Goal: Task Accomplishment & Management: Use online tool/utility

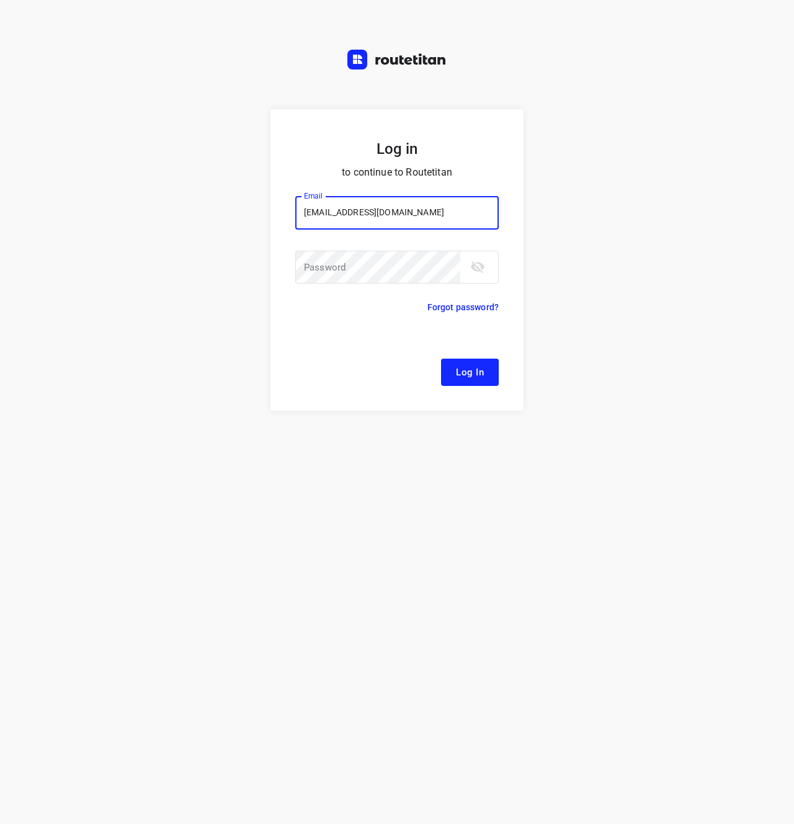
type input "[EMAIL_ADDRESS][DOMAIN_NAME]"
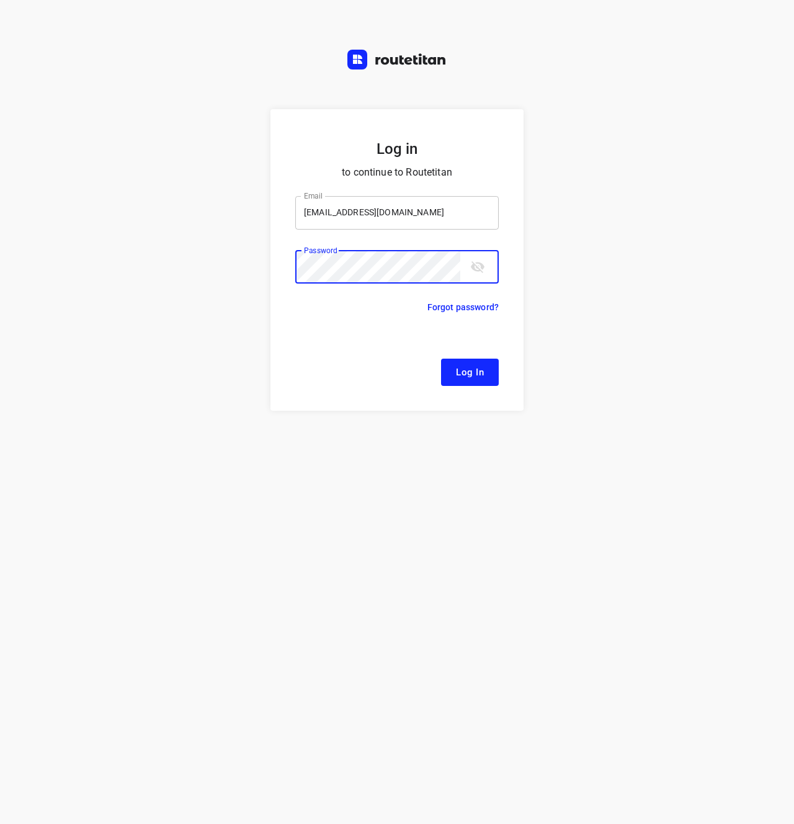
click at [443, 223] on input "[EMAIL_ADDRESS][DOMAIN_NAME]" at bounding box center [396, 212] width 203 height 33
click at [150, 344] on div "Log in to continue to Routetitan Email [EMAIL_ADDRESS][DOMAIN_NAME] Email ​ Pas…" at bounding box center [397, 466] width 794 height 715
click at [207, 346] on div "Log in to continue to Routetitan Email [EMAIL_ADDRESS][DOMAIN_NAME] Email ​ Pas…" at bounding box center [397, 466] width 794 height 715
drag, startPoint x: 476, startPoint y: 378, endPoint x: 466, endPoint y: 383, distance: 10.5
click at [476, 378] on span "Log In" at bounding box center [470, 372] width 28 height 16
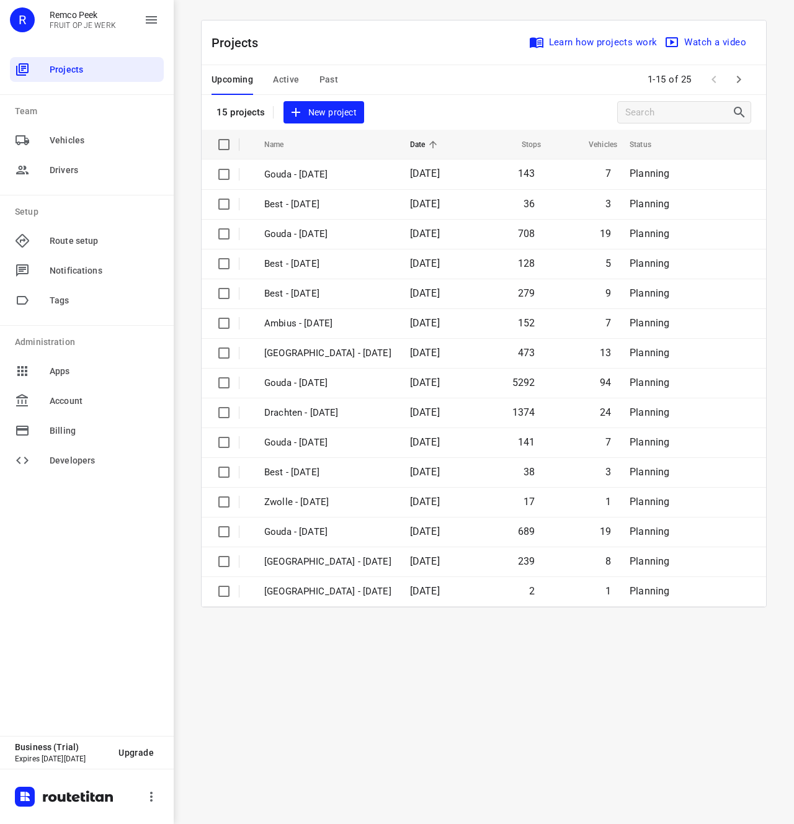
click at [342, 715] on div "i © 2025 Routetitan , © Stadia Maps , © OpenMapTiles © OpenStreetMap contributo…" at bounding box center [484, 412] width 620 height 824
click at [383, 658] on div "i © 2025 Routetitan , © Stadia Maps , © OpenMapTiles © OpenStreetMap contributo…" at bounding box center [484, 412] width 620 height 824
drag, startPoint x: 439, startPoint y: 671, endPoint x: 267, endPoint y: 630, distance: 176.6
click at [435, 666] on div "i © 2025 Routetitan , © Stadia Maps , © OpenMapTiles © OpenStreetMap contributo…" at bounding box center [484, 412] width 620 height 824
click at [465, 680] on div "i © 2025 Routetitan , © Stadia Maps , © OpenMapTiles © OpenStreetMap contributo…" at bounding box center [484, 412] width 620 height 824
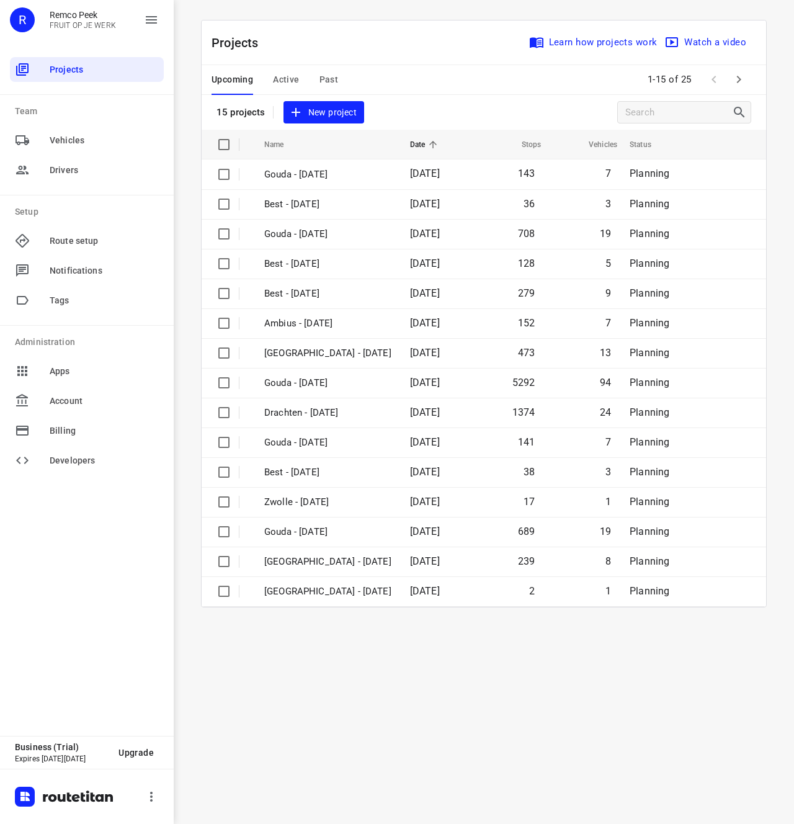
click at [410, 34] on div "Projects Learn how projects work Watch a video" at bounding box center [484, 42] width 565 height 45
click at [328, 114] on span "New project" at bounding box center [324, 113] width 66 height 16
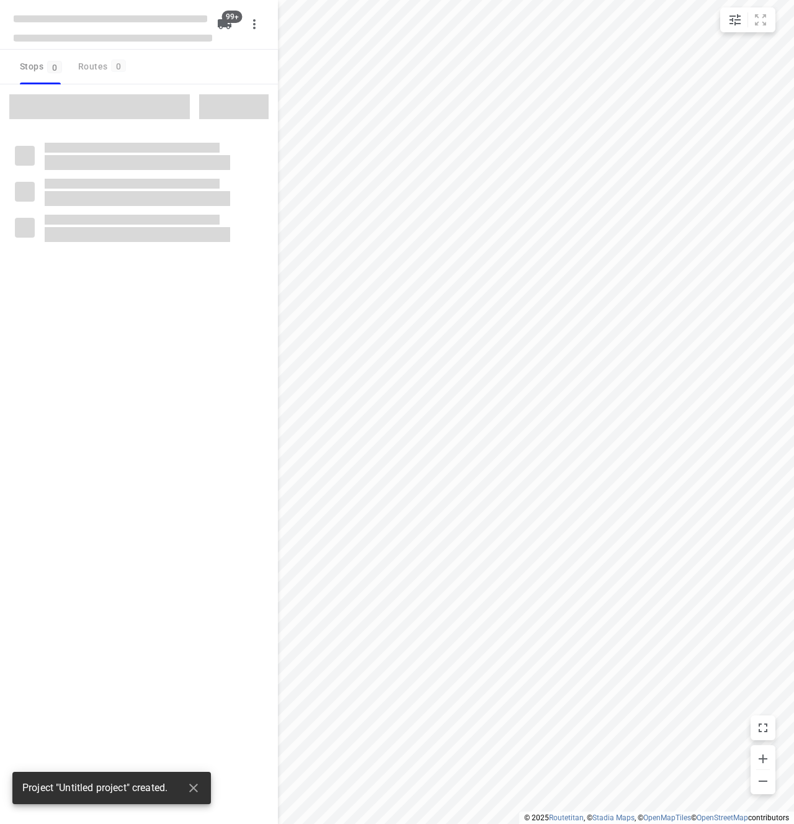
checkbox input "true"
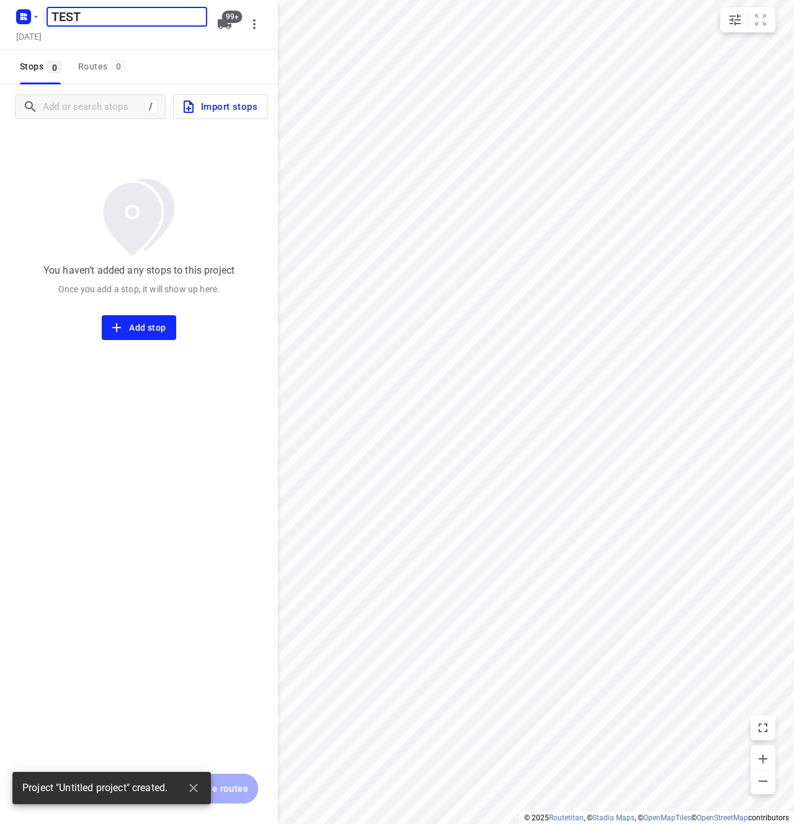
type input "TEST"
click at [195, 202] on div "You haven’t added any stops to this project Once you add a stop, it will show u…" at bounding box center [139, 234] width 278 height 211
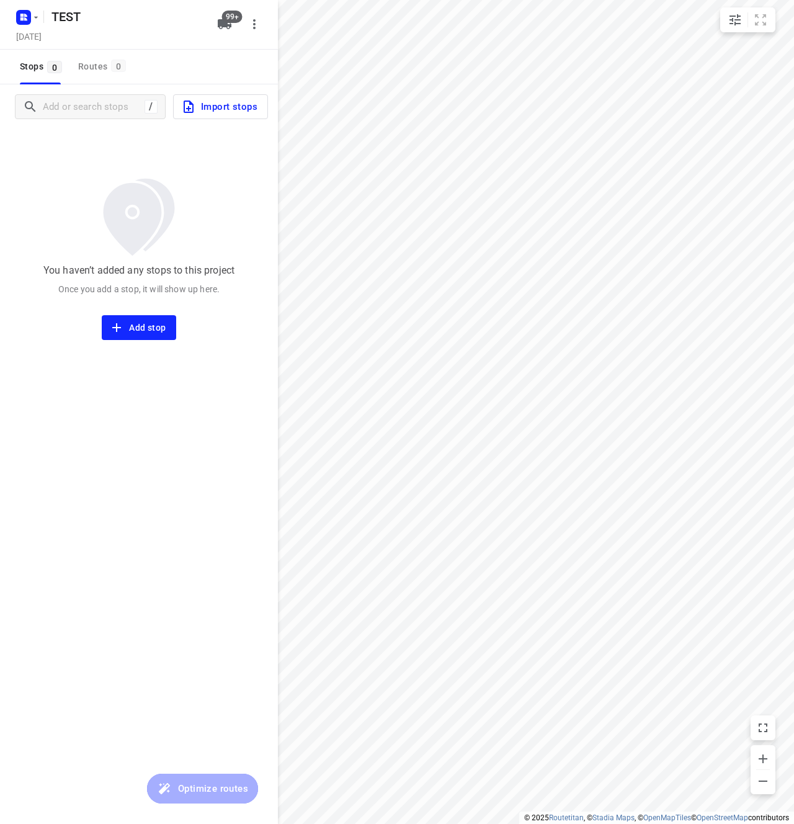
click at [235, 108] on span "Import stops" at bounding box center [219, 107] width 76 height 16
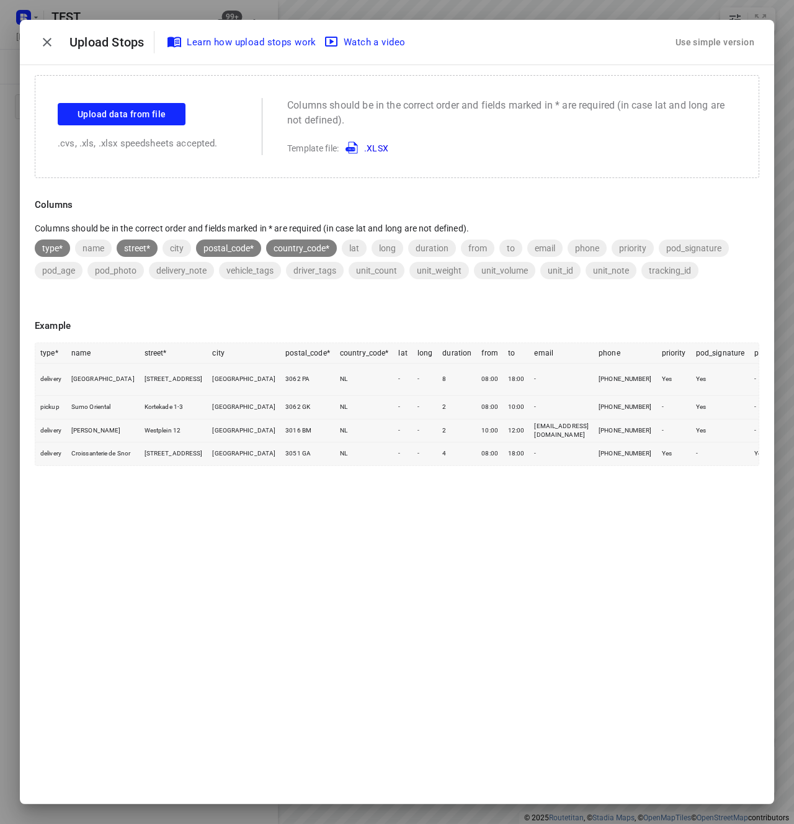
click at [382, 147] on link ".XLSX" at bounding box center [365, 148] width 48 height 10
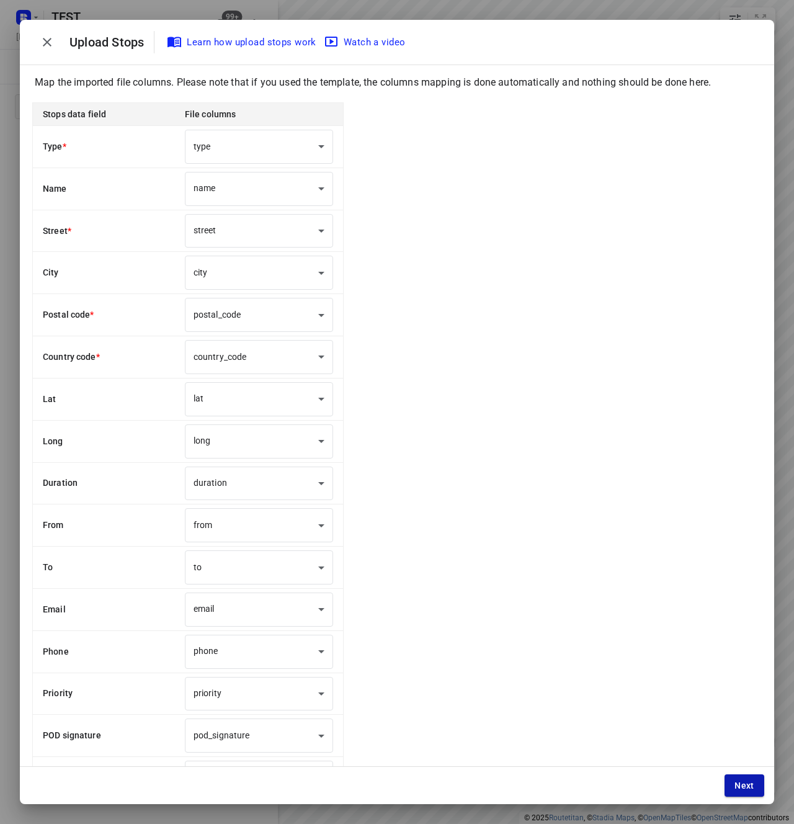
click at [752, 786] on span "Next" at bounding box center [744, 785] width 20 height 10
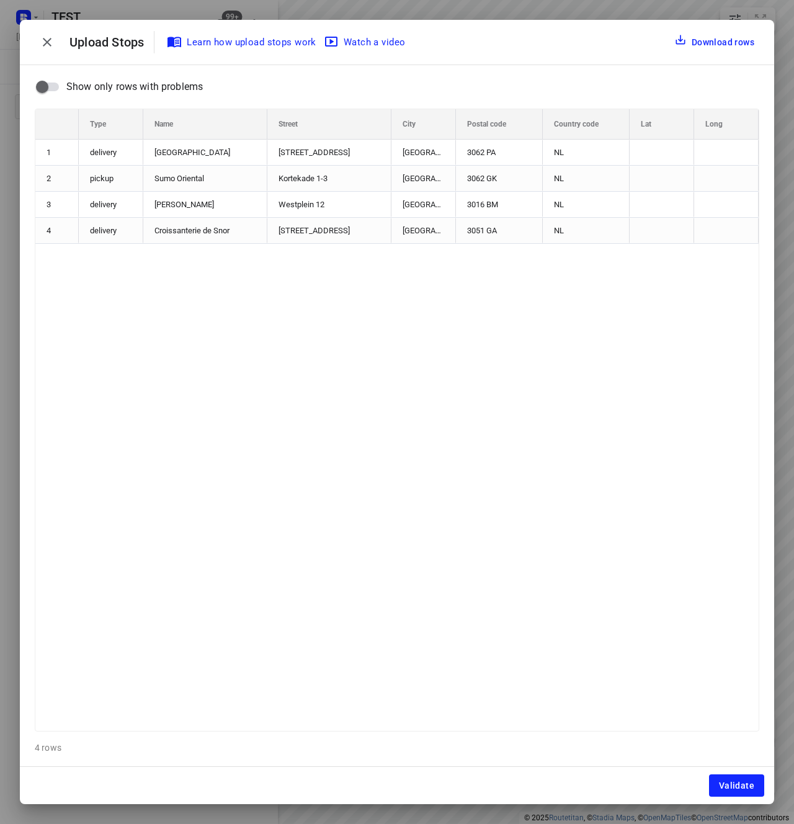
click at [727, 797] on div "Validate" at bounding box center [397, 785] width 754 height 37
click at [737, 786] on span "Validate" at bounding box center [736, 785] width 35 height 10
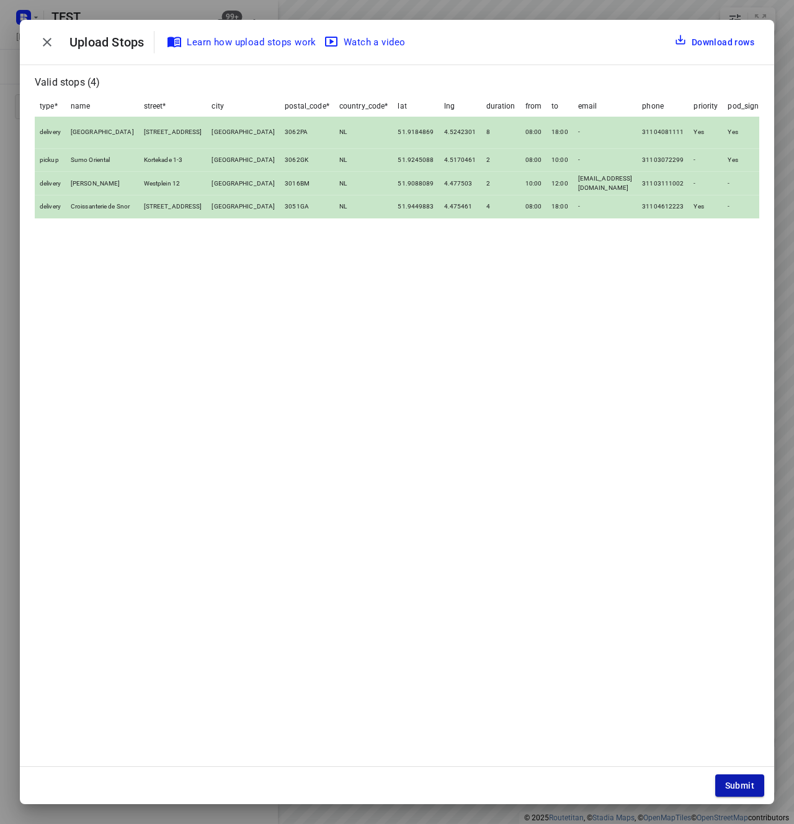
click at [741, 783] on span "Submit" at bounding box center [739, 785] width 29 height 10
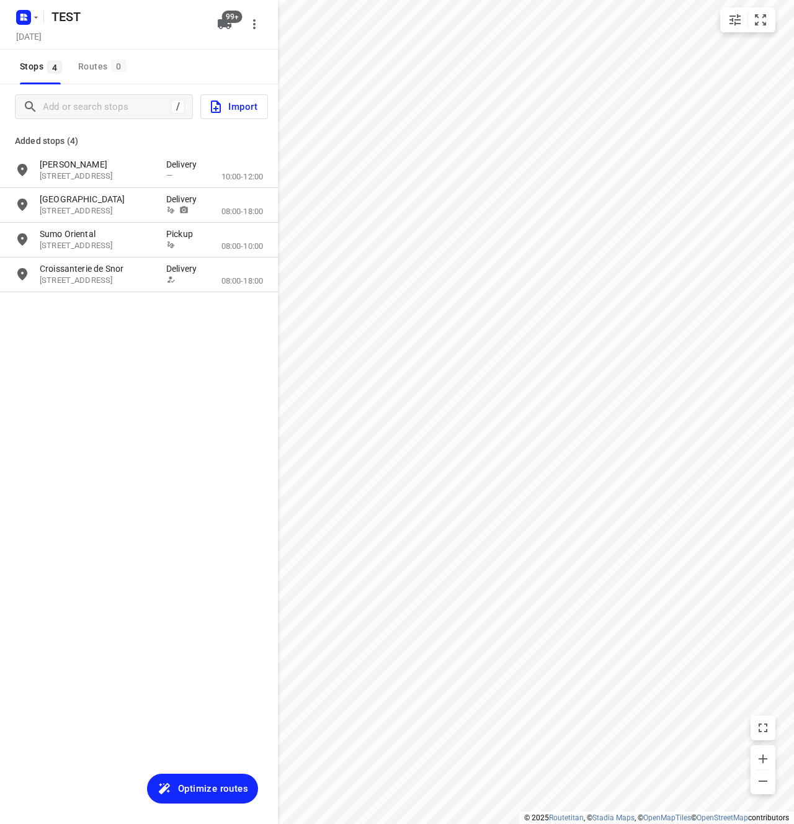
click at [173, 790] on span "Optimize routes" at bounding box center [202, 788] width 91 height 16
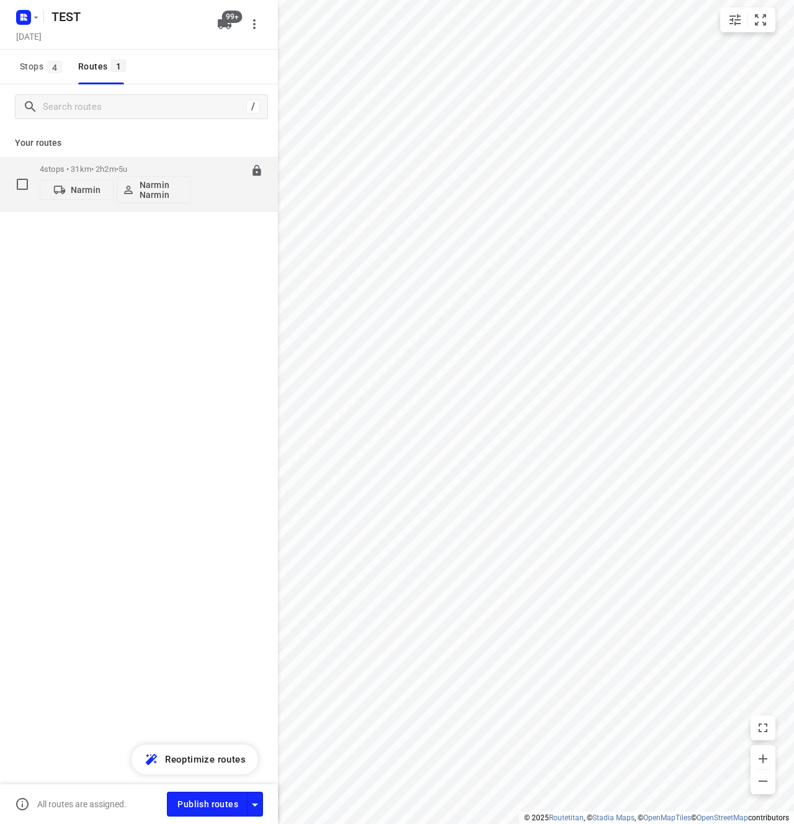
click at [198, 175] on div "4 stops • 31km • 2h2m • 5u Narmin Narmin Narmin 08:00-10:02" at bounding box center [159, 183] width 238 height 51
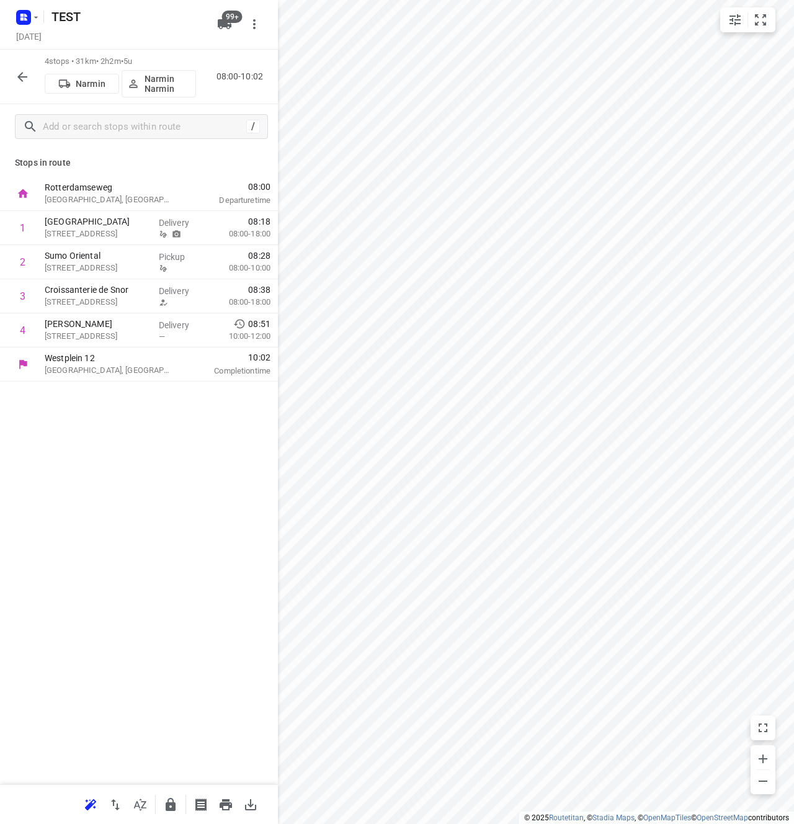
click at [15, 68] on button "button" at bounding box center [22, 77] width 25 height 25
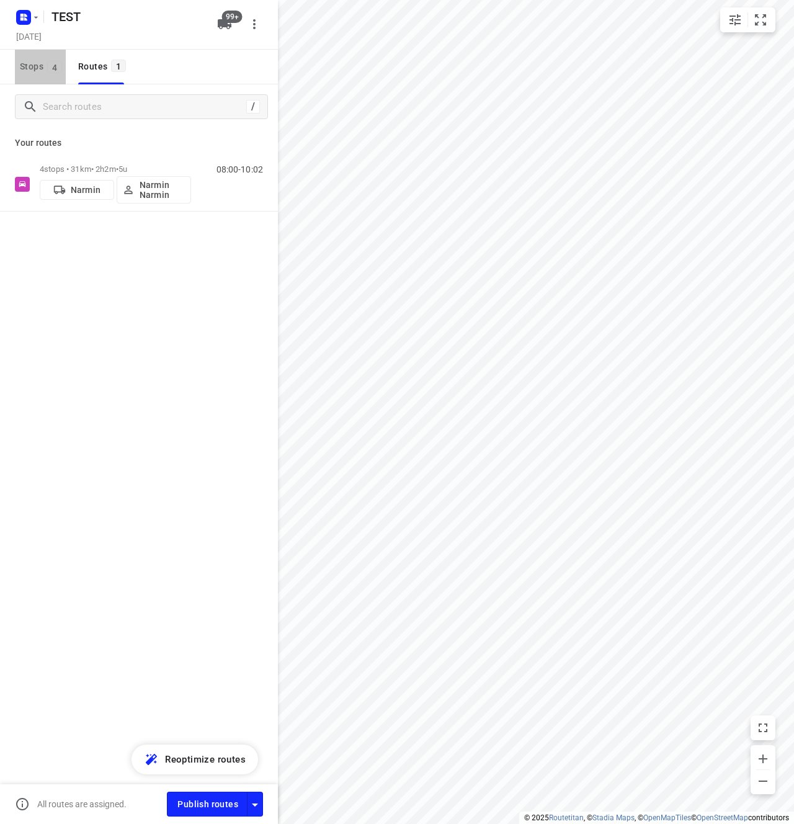
click at [55, 66] on span "4" at bounding box center [54, 67] width 15 height 12
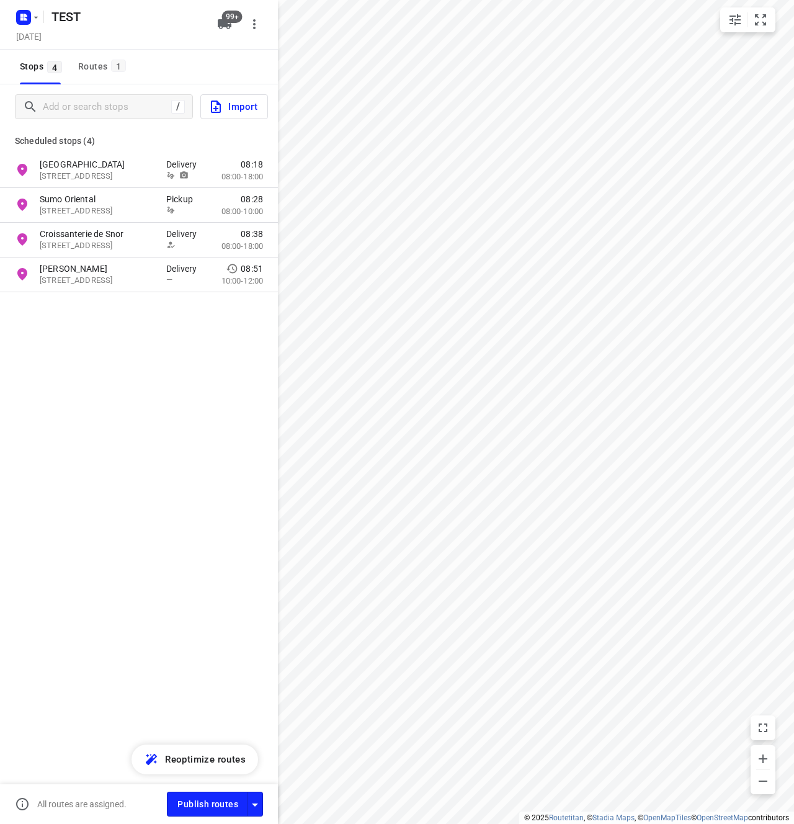
click at [245, 109] on span "Import" at bounding box center [232, 107] width 49 height 16
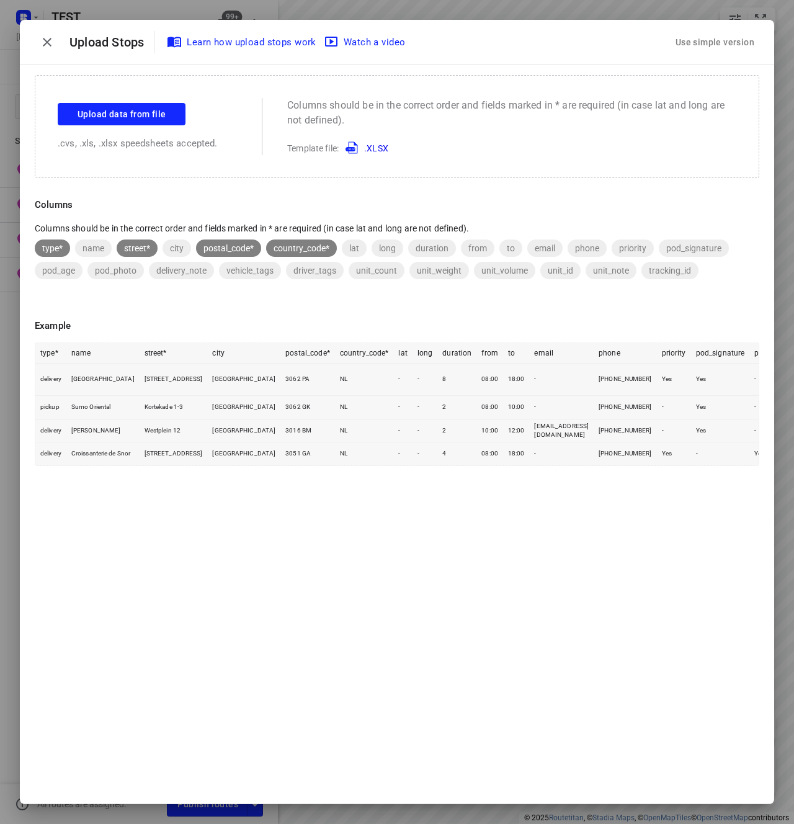
click at [113, 272] on span "pod_photo" at bounding box center [115, 271] width 56 height 10
copy span "pod_photo"
click at [749, 465] on td "Yes" at bounding box center [768, 453] width 39 height 23
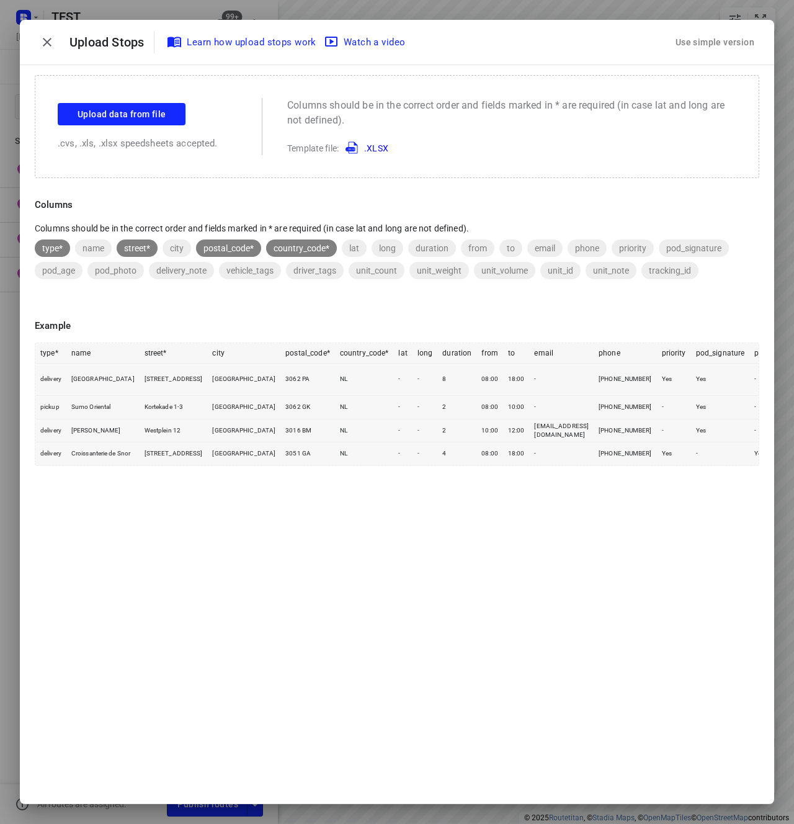
click at [527, 623] on div "Drop Here Upload data from file .cvs, .xls, .xlsx speedsheets accepted. Columns…" at bounding box center [397, 434] width 725 height 718
click at [410, 620] on div "Drop Here Upload data from file .cvs, .xls, .xlsx speedsheets accepted. Columns…" at bounding box center [397, 434] width 725 height 718
click at [48, 43] on icon "button" at bounding box center [47, 42] width 9 height 9
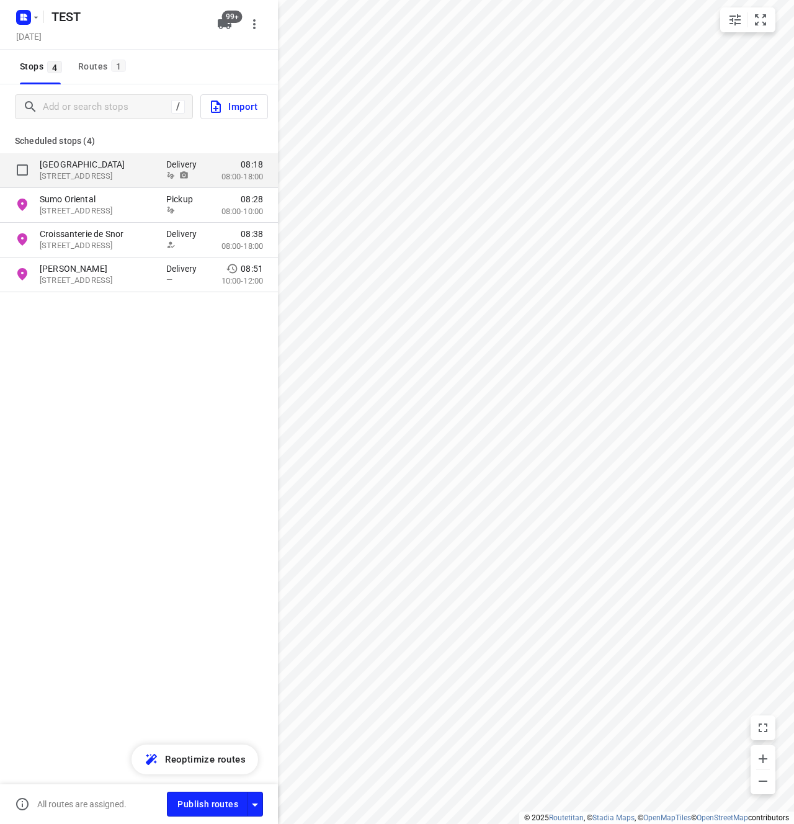
click at [114, 161] on p "[GEOGRAPHIC_DATA]" at bounding box center [97, 164] width 114 height 12
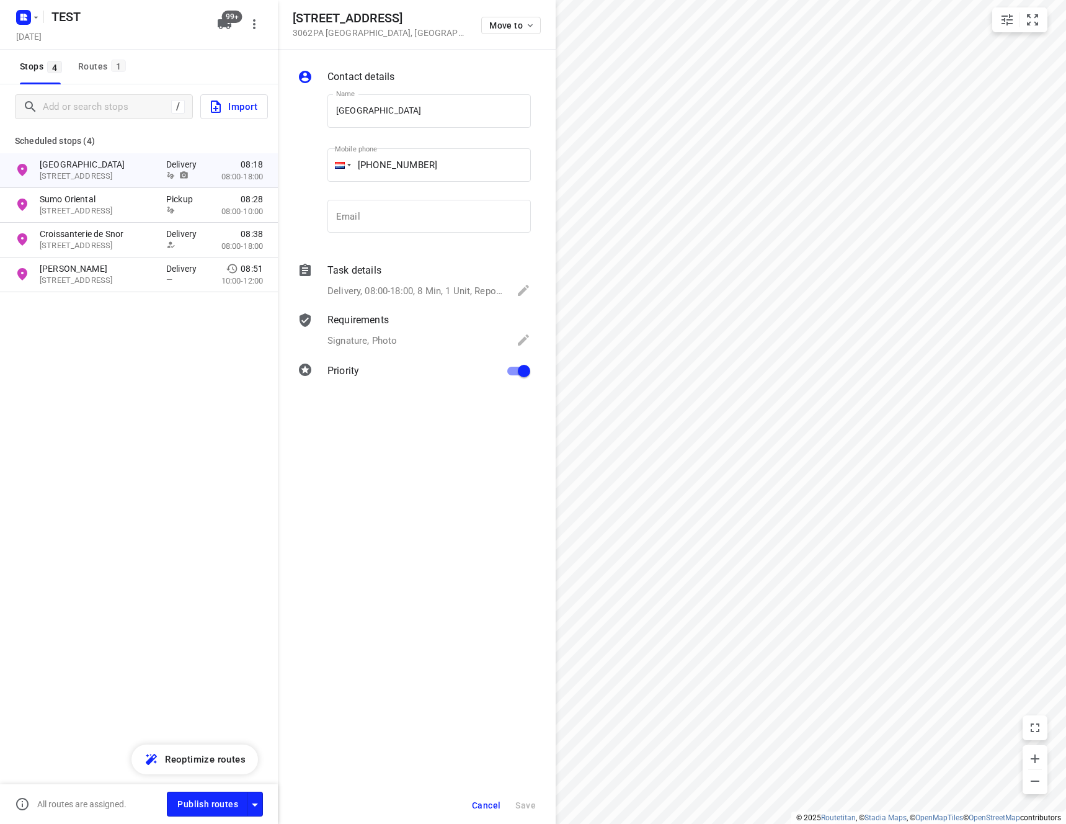
click at [387, 293] on p "Delivery, 08:00-18:00, 8 Min, 1 Unit, Report at the desk upon arrival" at bounding box center [416, 291] width 177 height 14
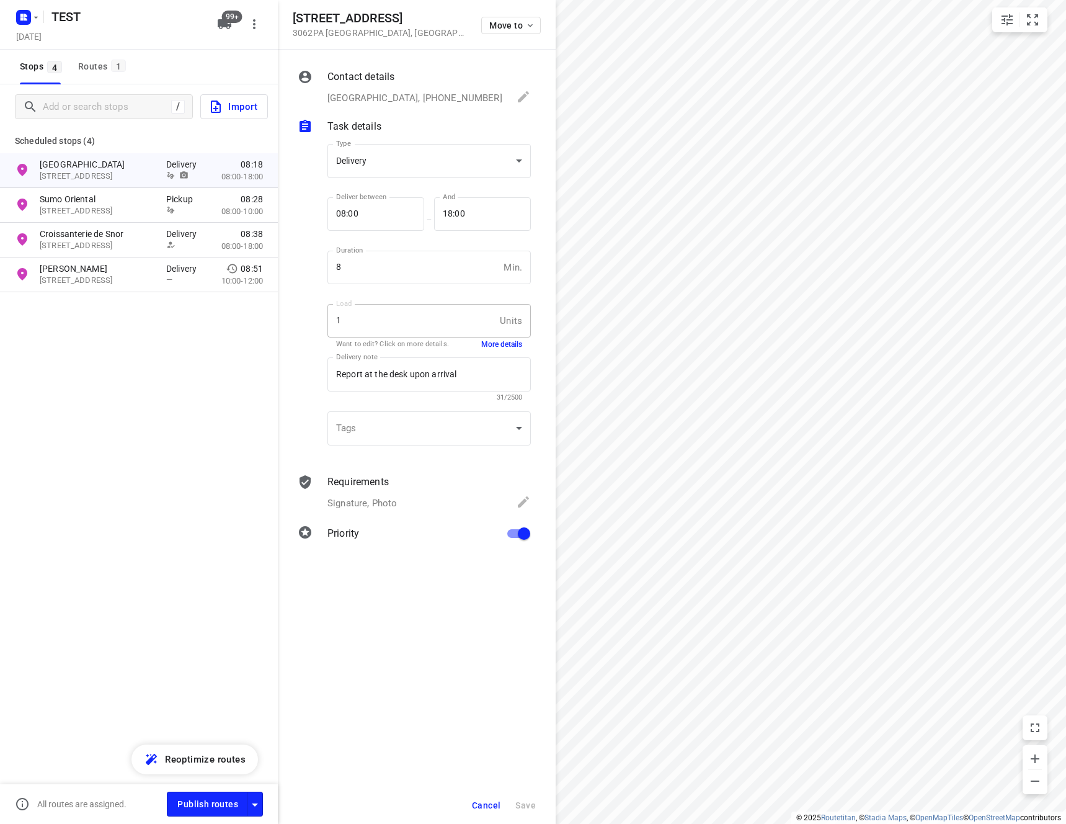
click at [387, 481] on p "Requirements" at bounding box center [358, 482] width 61 height 15
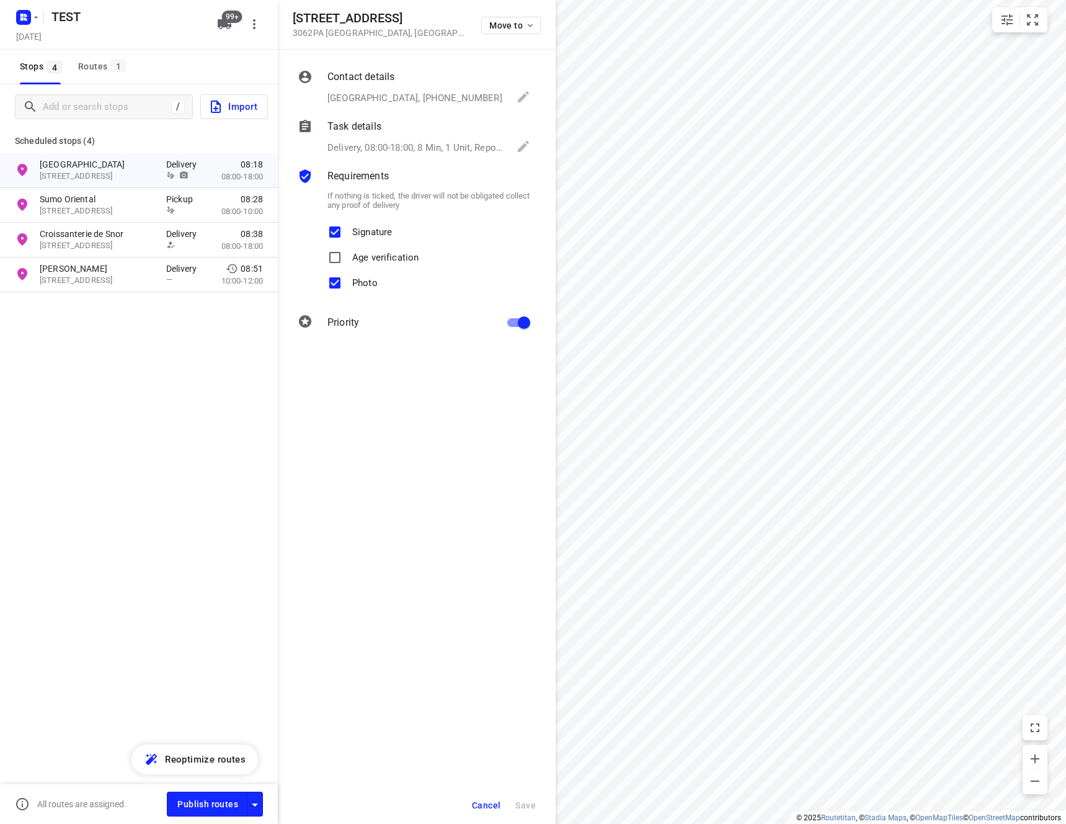
click at [331, 283] on input "Photo" at bounding box center [335, 282] width 25 height 25
checkbox input "false"
click at [524, 801] on span "Save" at bounding box center [525, 805] width 20 height 10
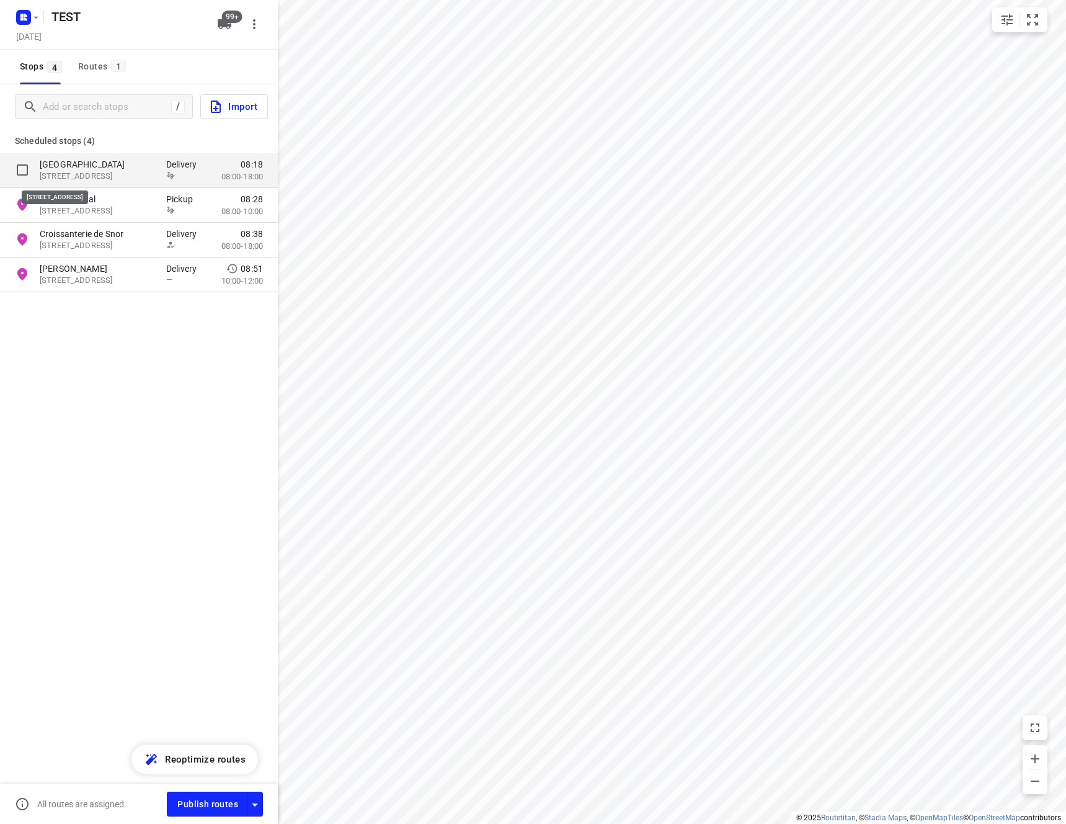
click at [138, 180] on p "[STREET_ADDRESS]" at bounding box center [97, 177] width 114 height 12
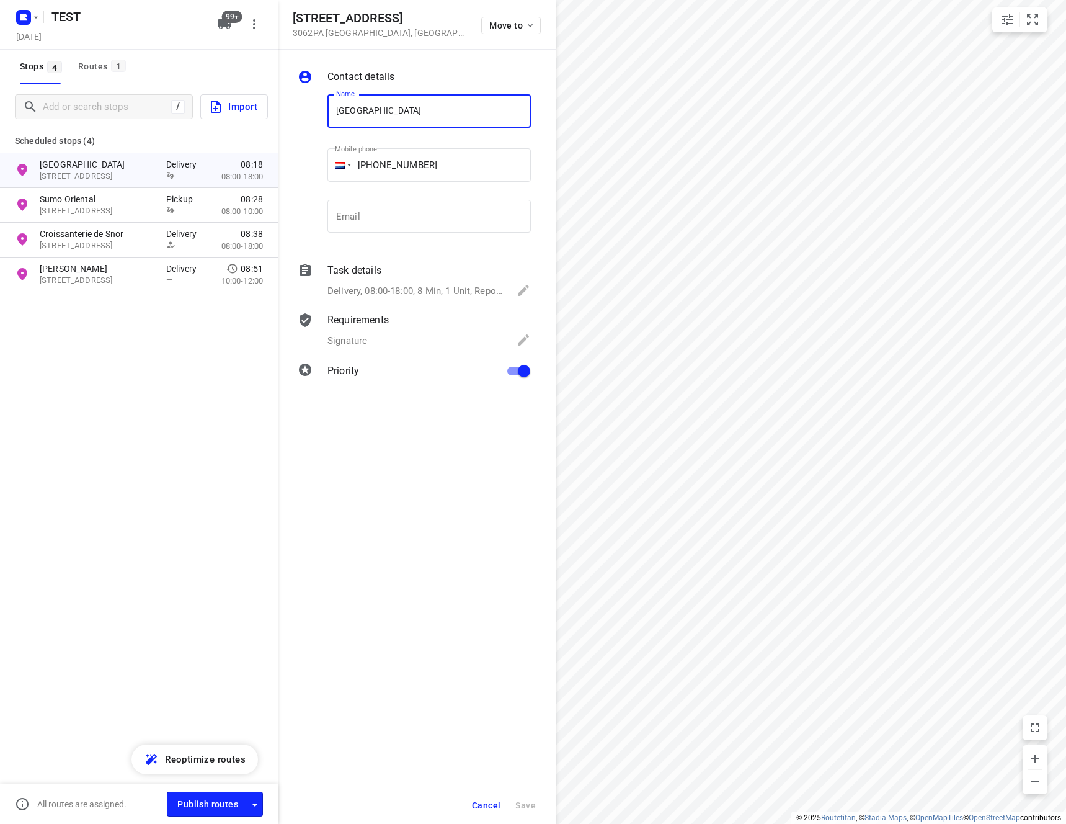
click at [377, 328] on div "Requirements Signature" at bounding box center [429, 331] width 208 height 42
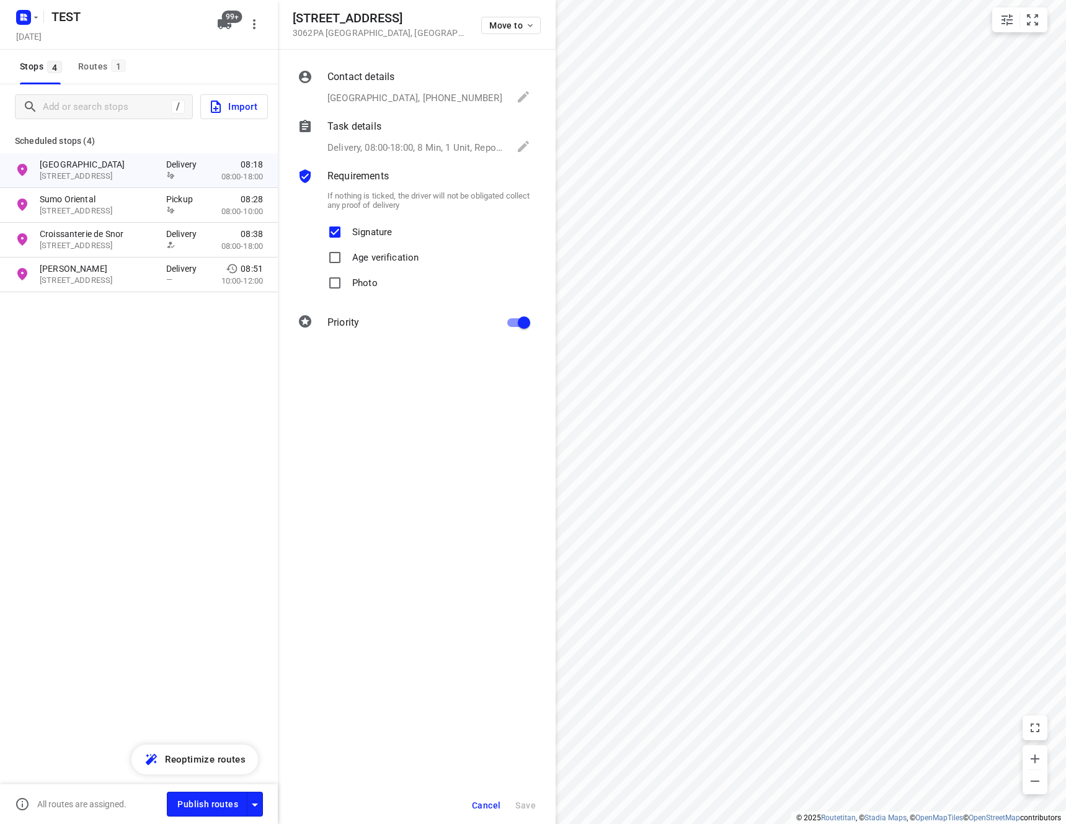
click at [323, 280] on input "Photo" at bounding box center [335, 282] width 25 height 25
checkbox input "true"
click at [529, 808] on span "Save" at bounding box center [525, 805] width 20 height 10
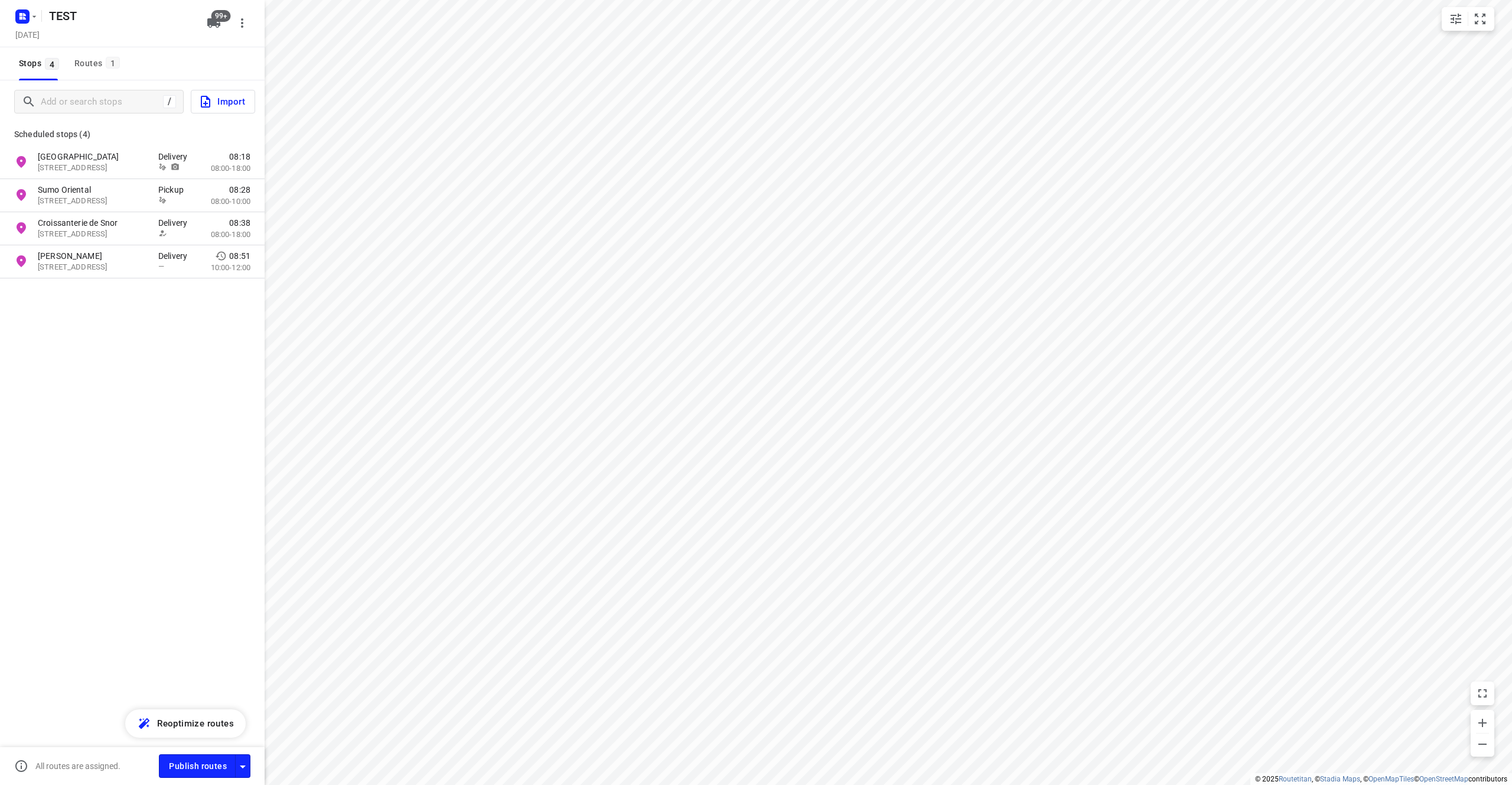
drag, startPoint x: 77, startPoint y: 372, endPoint x: 90, endPoint y: 378, distance: 14.3
click at [79, 373] on div "/ Import Scheduled stops ( 4 ) [GEOGRAPHIC_DATA][STREET_ADDRESS][GEOGRAPHIC_DAT…" at bounding box center [132, 413] width 265 height 667
click at [149, 453] on div "/ Import Scheduled stops ( 4 ) [GEOGRAPHIC_DATA][STREET_ADDRESS][GEOGRAPHIC_DAT…" at bounding box center [132, 413] width 265 height 667
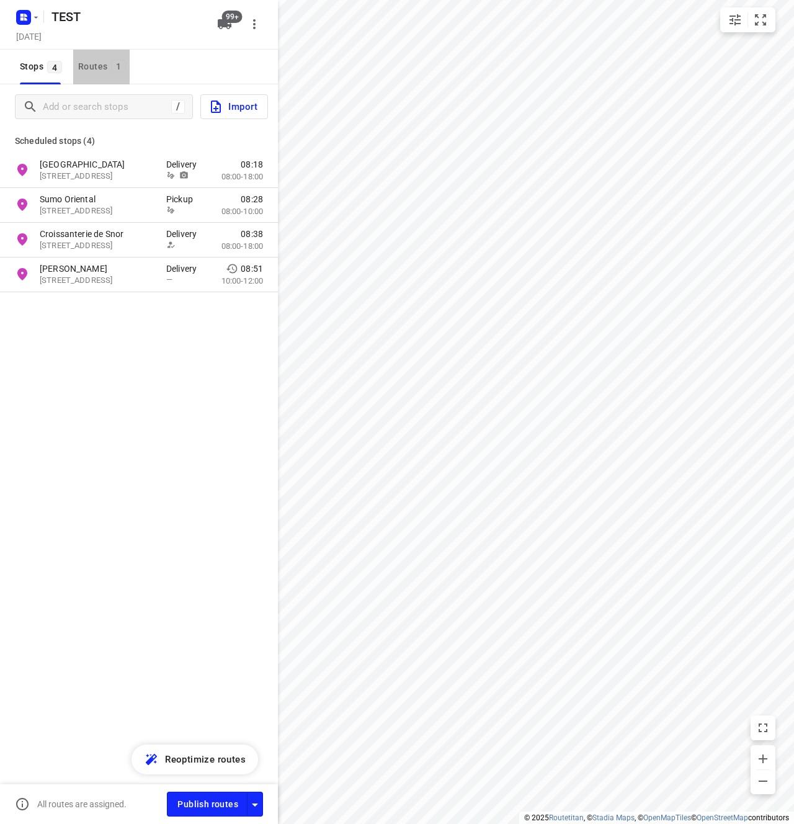
click at [113, 72] on div "Routes 1" at bounding box center [103, 67] width 51 height 16
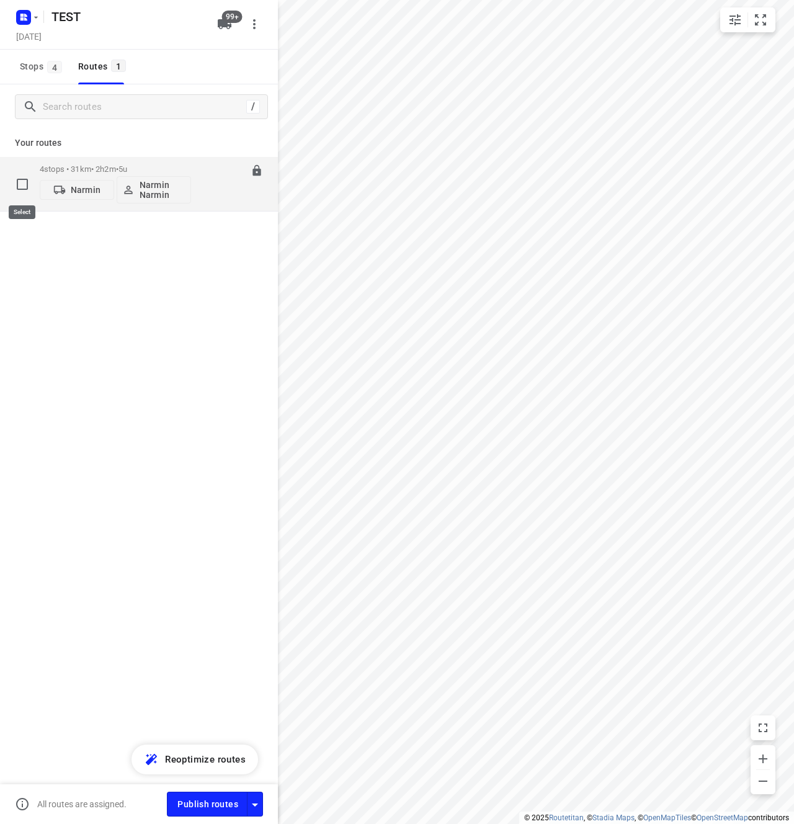
click at [17, 179] on input "checkbox" at bounding box center [22, 184] width 25 height 25
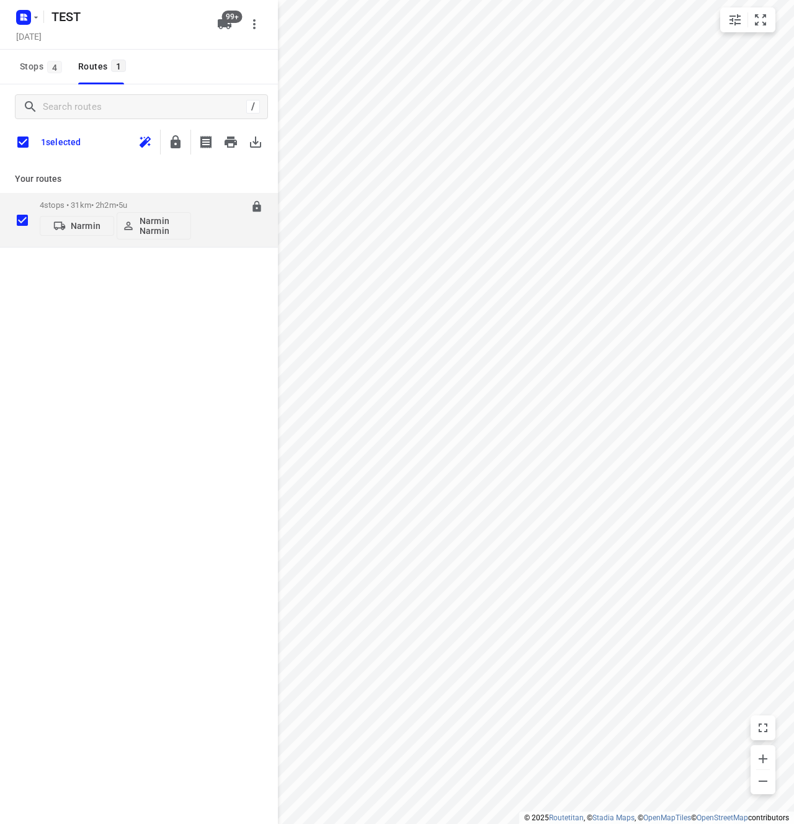
drag, startPoint x: 205, startPoint y: 428, endPoint x: 216, endPoint y: 228, distance: 200.0
click at [205, 427] on div "/ 1 selected Your routes 4 stops • 31km • 2h2m • 5u Narmin Narmin Narmin 08:00-…" at bounding box center [139, 471] width 278 height 774
click at [26, 221] on input "checkbox" at bounding box center [22, 220] width 25 height 25
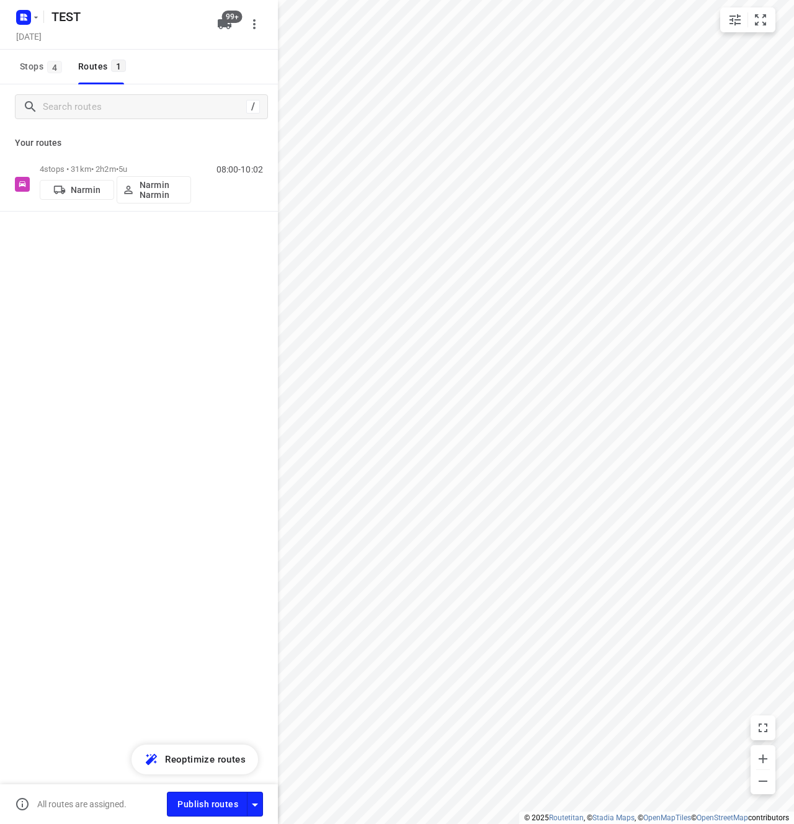
click at [149, 387] on div "/ Your routes 4 stops • 31km • 2h2m • 5u Narmin Narmin Narmin 08:00-10:02" at bounding box center [139, 471] width 278 height 774
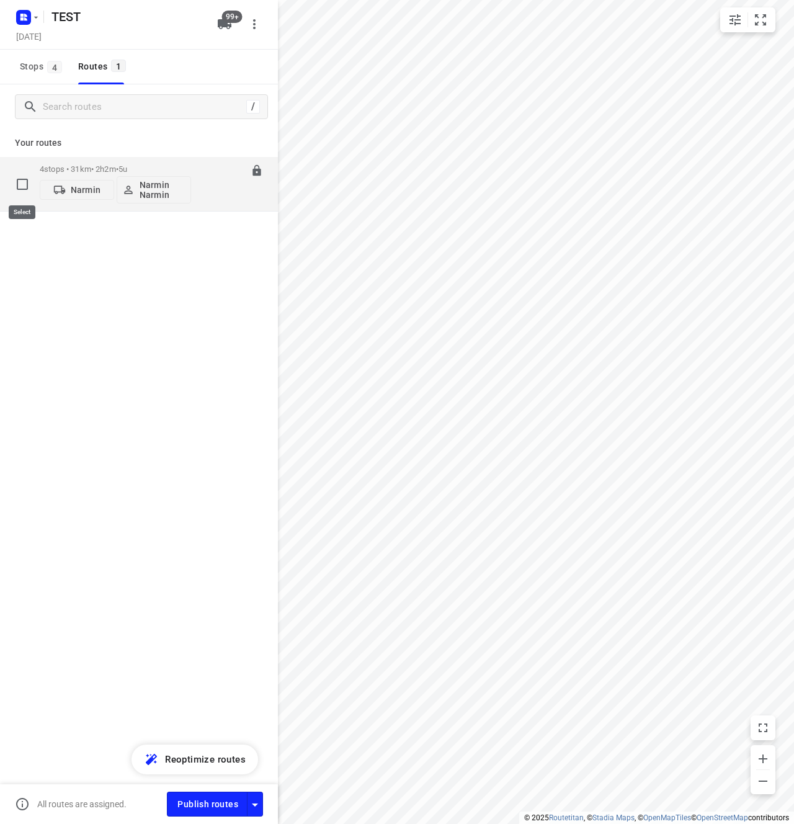
click at [23, 182] on input "checkbox" at bounding box center [22, 184] width 25 height 25
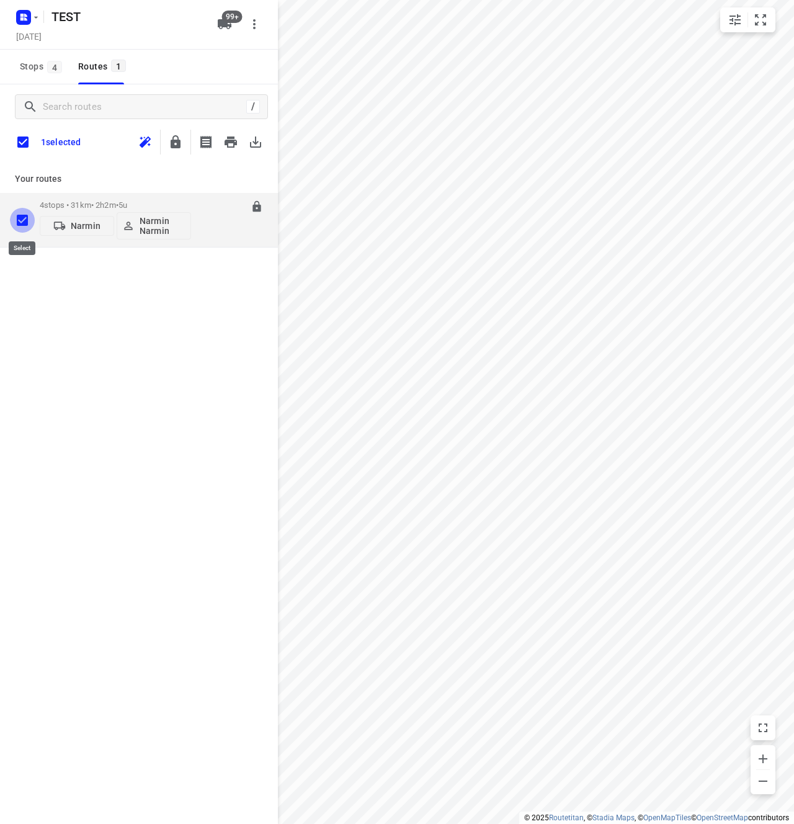
click at [25, 219] on input "checkbox" at bounding box center [22, 220] width 25 height 25
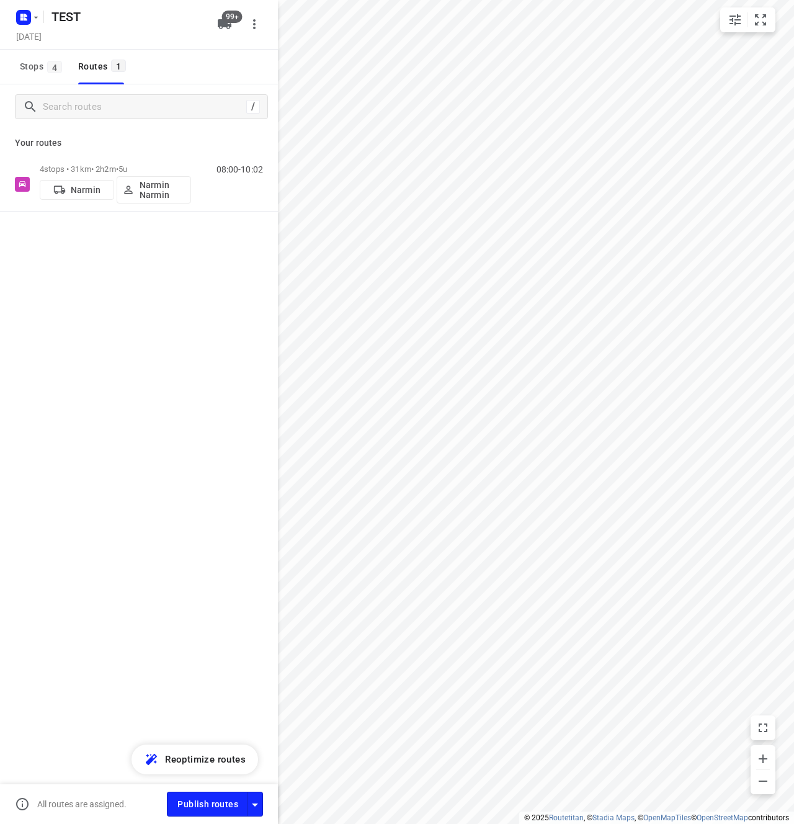
click at [56, 390] on div "/ Your routes 4 stops • 31km • 2h2m • 5u Narmin Narmin Narmin 08:00-10:02" at bounding box center [139, 471] width 278 height 774
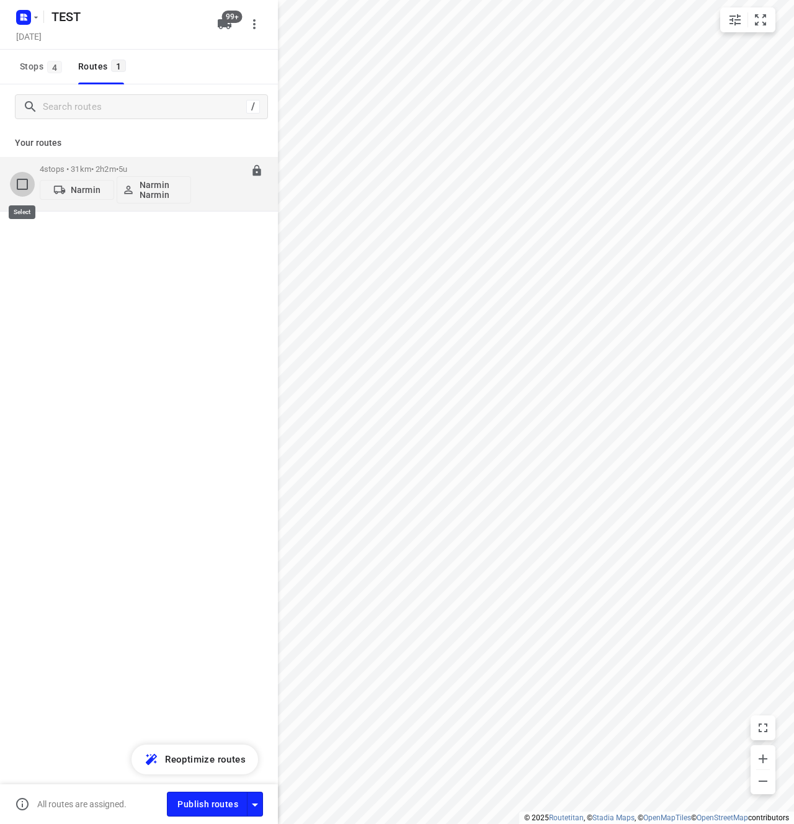
click at [29, 185] on input "checkbox" at bounding box center [22, 184] width 25 height 25
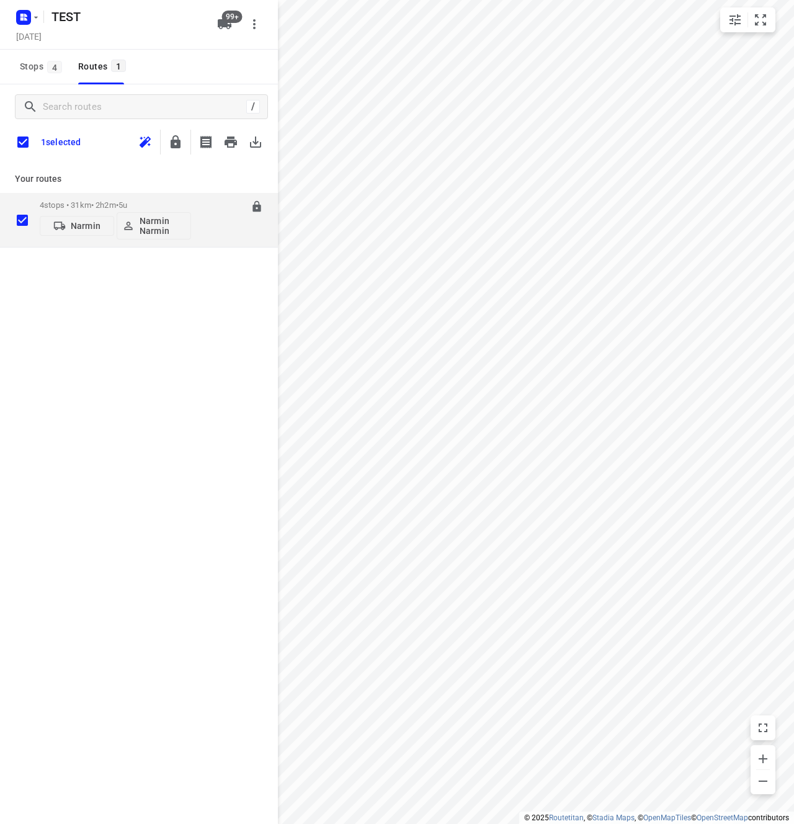
click at [19, 217] on input "checkbox" at bounding box center [22, 220] width 25 height 25
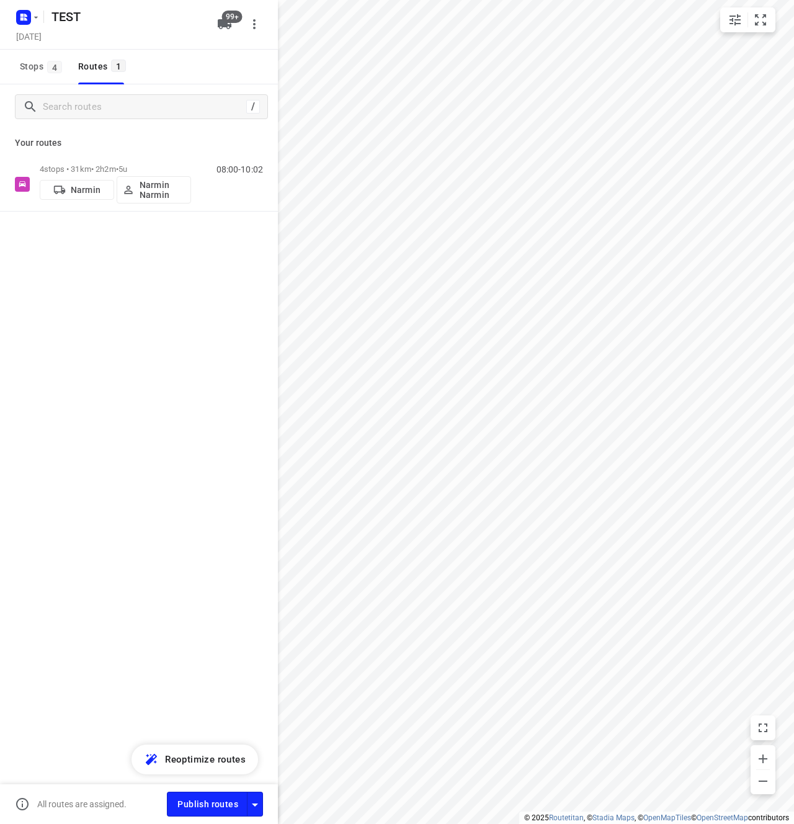
click at [103, 414] on div "/ Your routes 4 stops • 31km • 2h2m • 5u Narmin Narmin Narmin 08:00-10:02" at bounding box center [139, 471] width 278 height 774
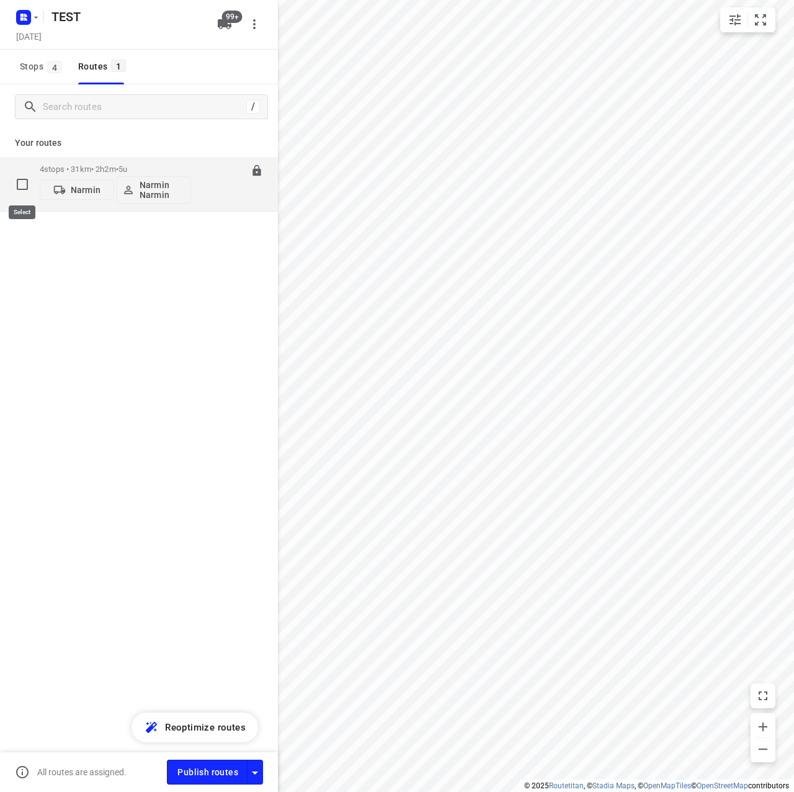
click at [20, 187] on input "checkbox" at bounding box center [22, 184] width 25 height 25
checkbox input "true"
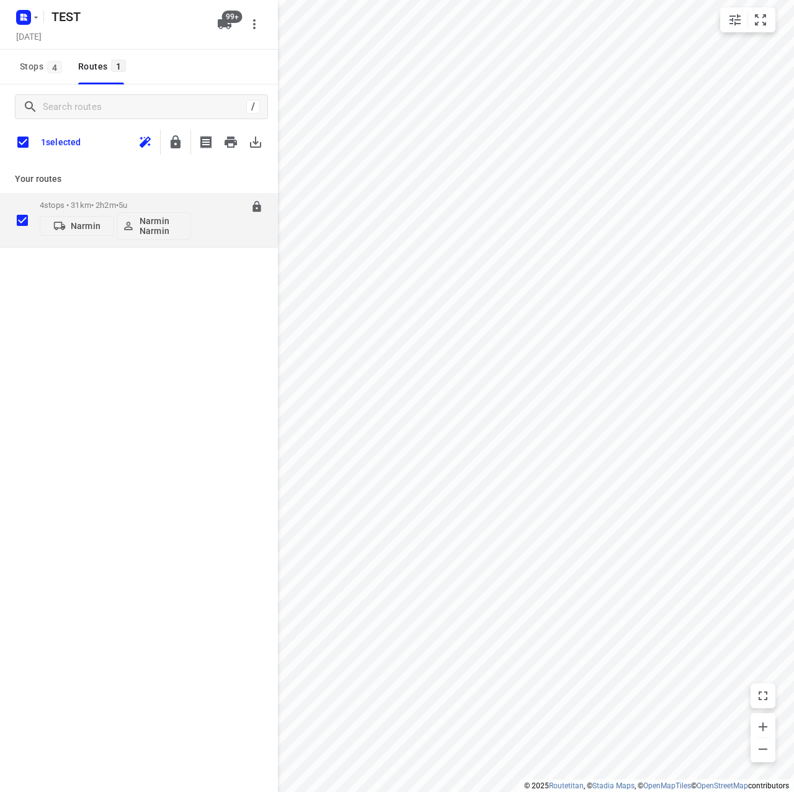
click at [174, 204] on p "4 stops • 31km • 2h2m • 5u" at bounding box center [115, 204] width 151 height 9
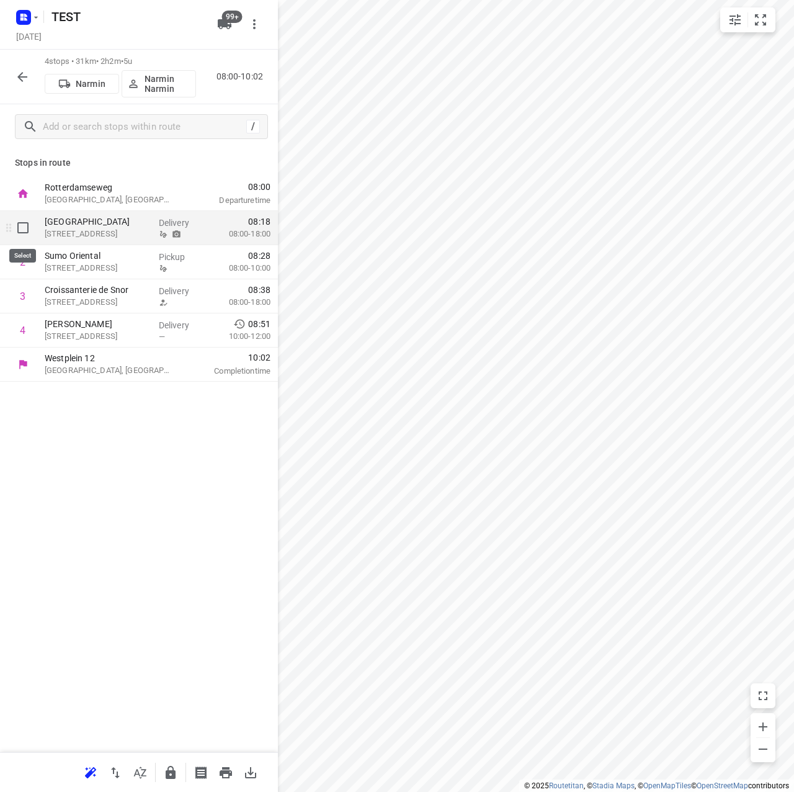
click at [29, 228] on input "checkbox" at bounding box center [23, 227] width 25 height 25
checkbox input "true"
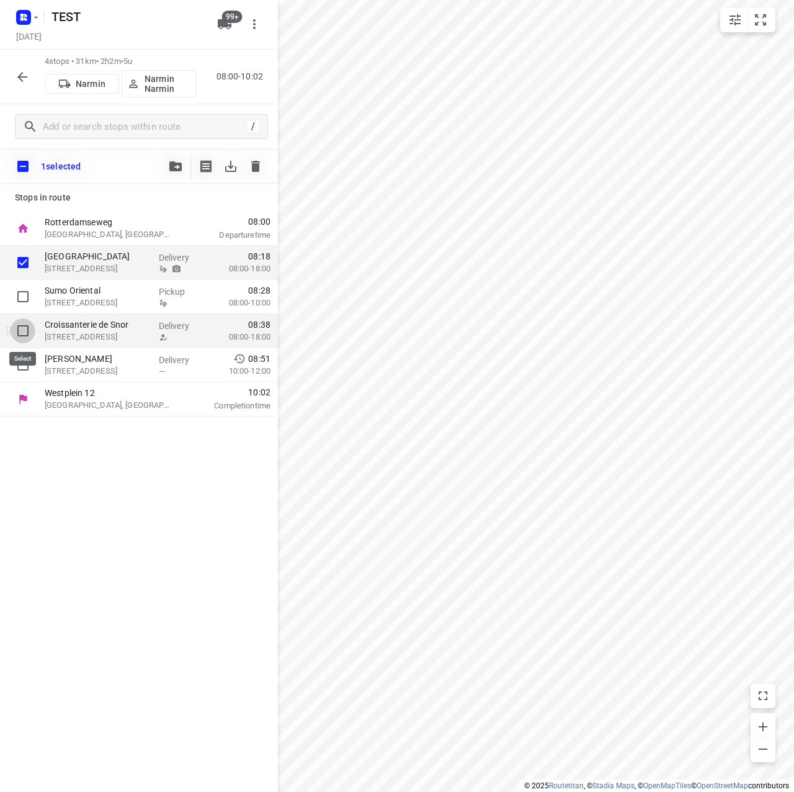
click at [24, 331] on input "checkbox" at bounding box center [23, 330] width 25 height 25
checkbox input "true"
click at [27, 166] on input "checkbox" at bounding box center [23, 166] width 26 height 26
checkbox input "true"
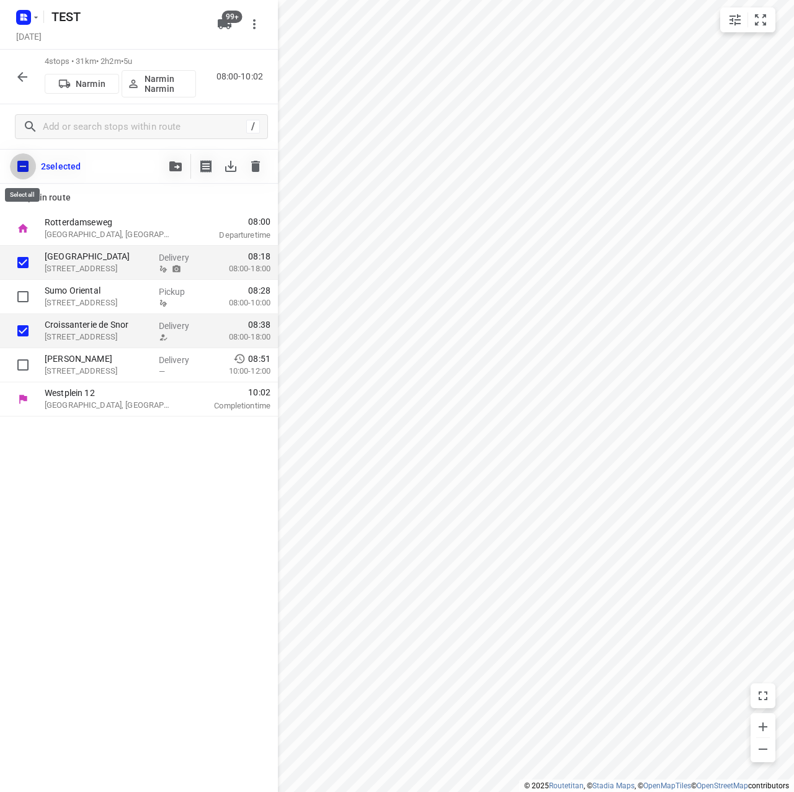
checkbox input "true"
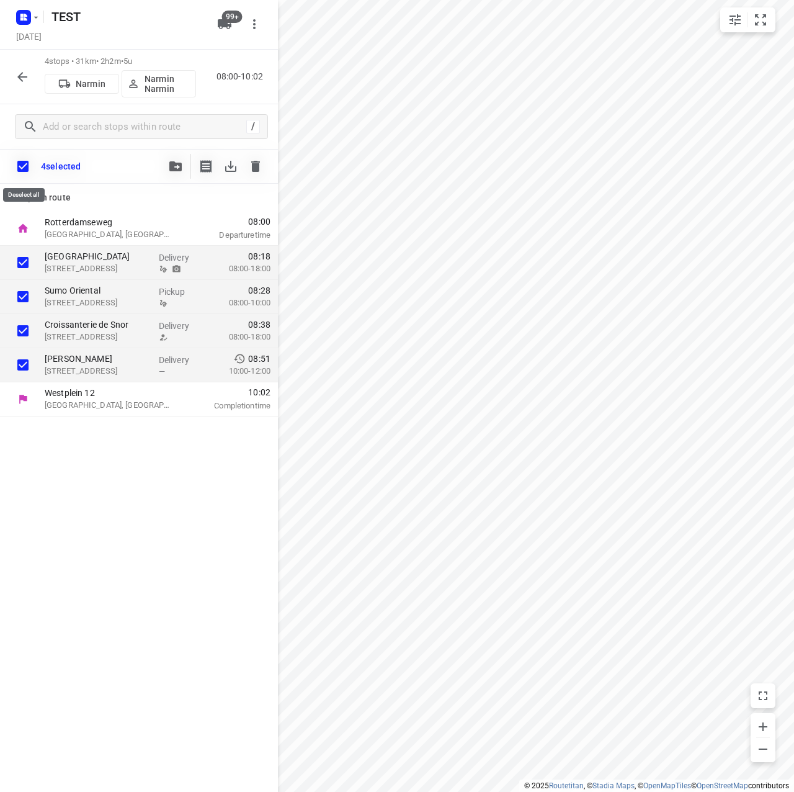
click at [27, 166] on input "checkbox" at bounding box center [23, 166] width 26 height 26
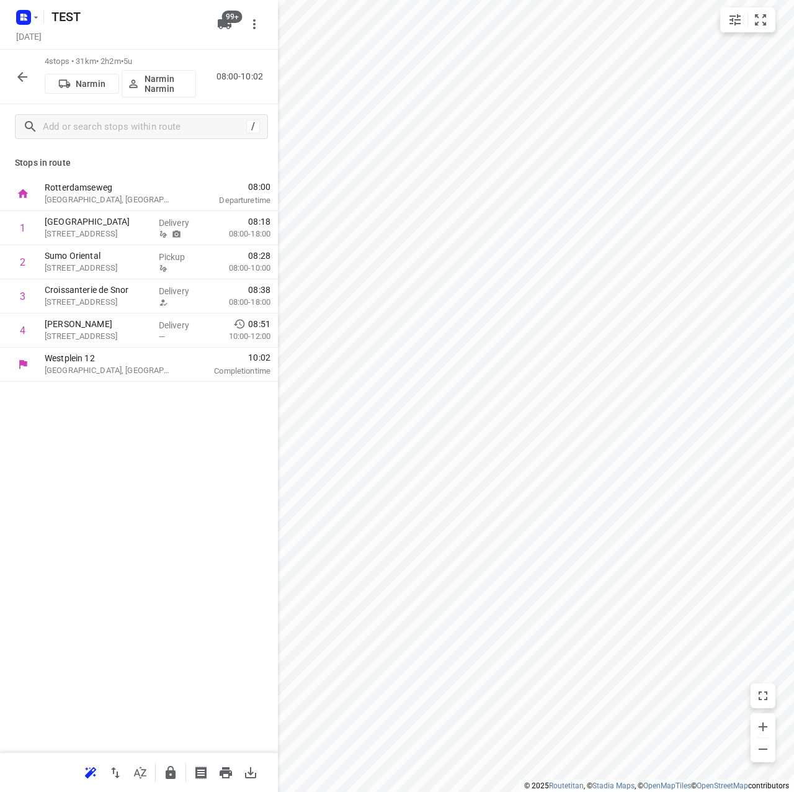
click at [25, 70] on icon "button" at bounding box center [22, 76] width 15 height 15
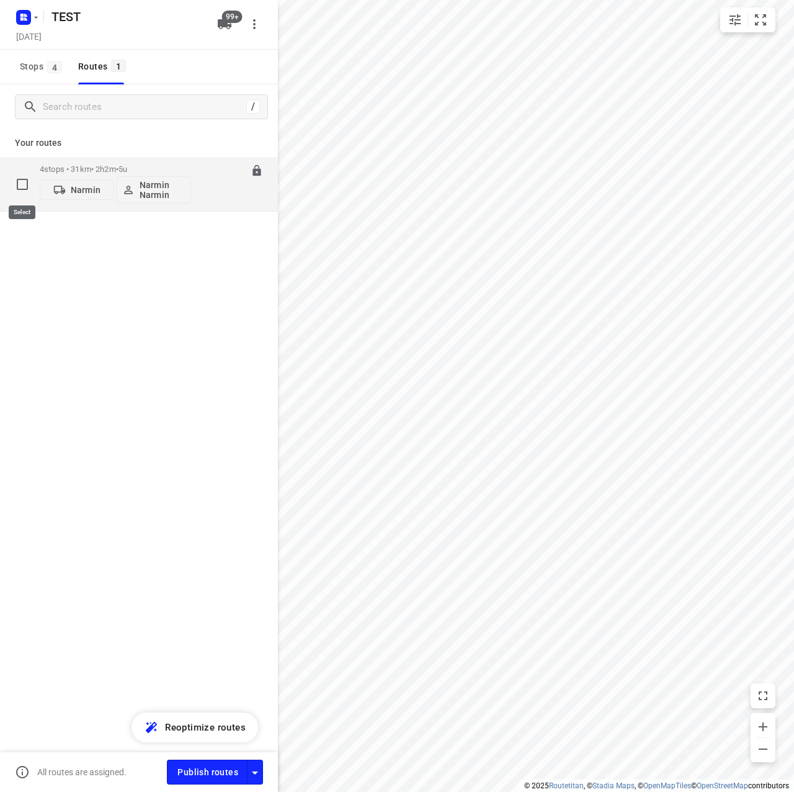
click at [21, 186] on input "checkbox" at bounding box center [22, 184] width 25 height 25
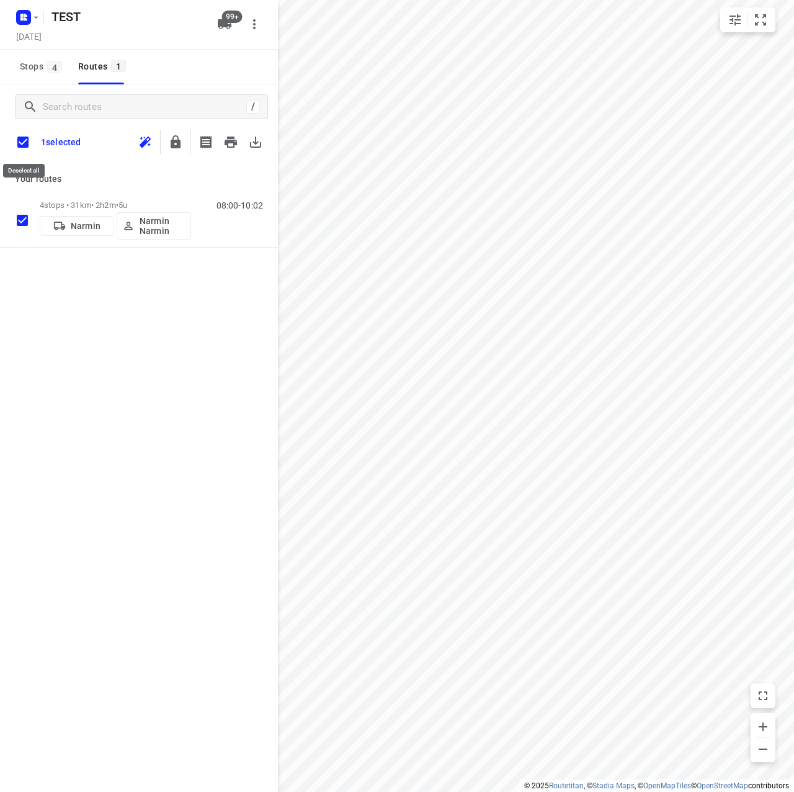
click at [20, 145] on input "checkbox" at bounding box center [23, 142] width 26 height 26
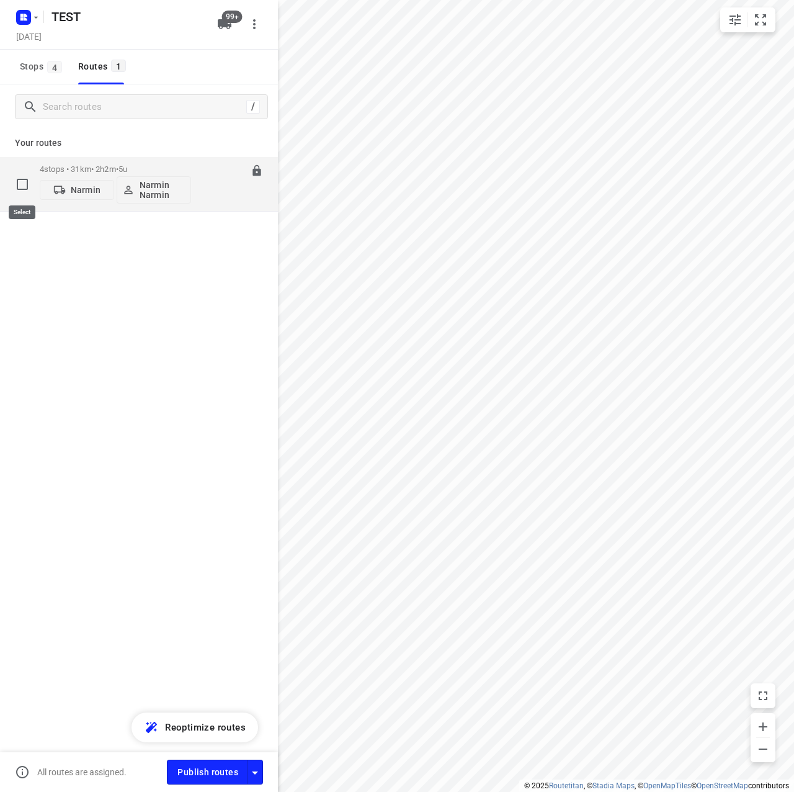
click at [23, 188] on input "checkbox" at bounding box center [22, 184] width 25 height 25
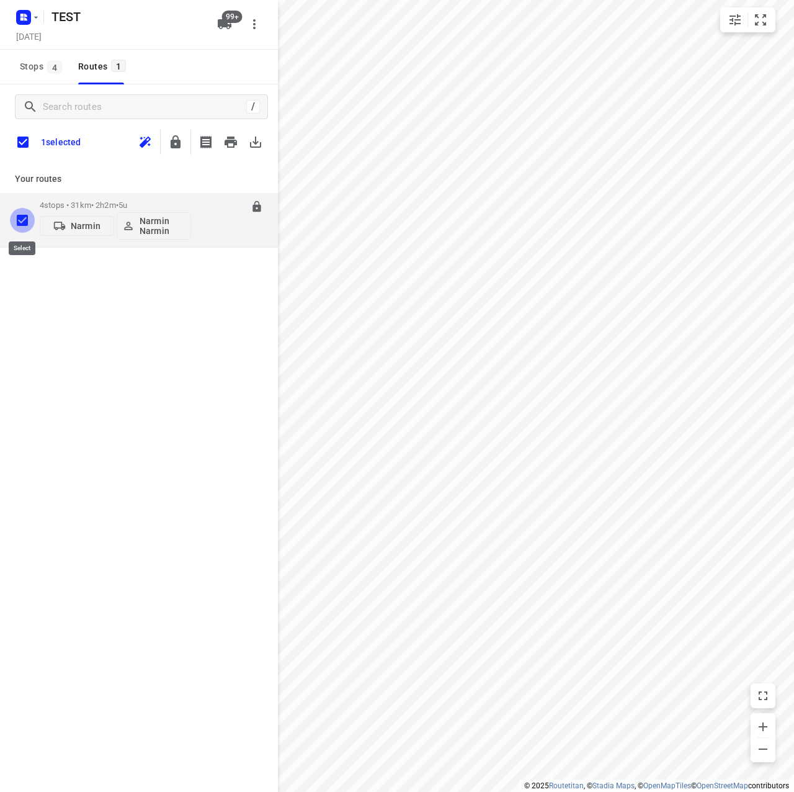
click at [21, 222] on input "checkbox" at bounding box center [22, 220] width 25 height 25
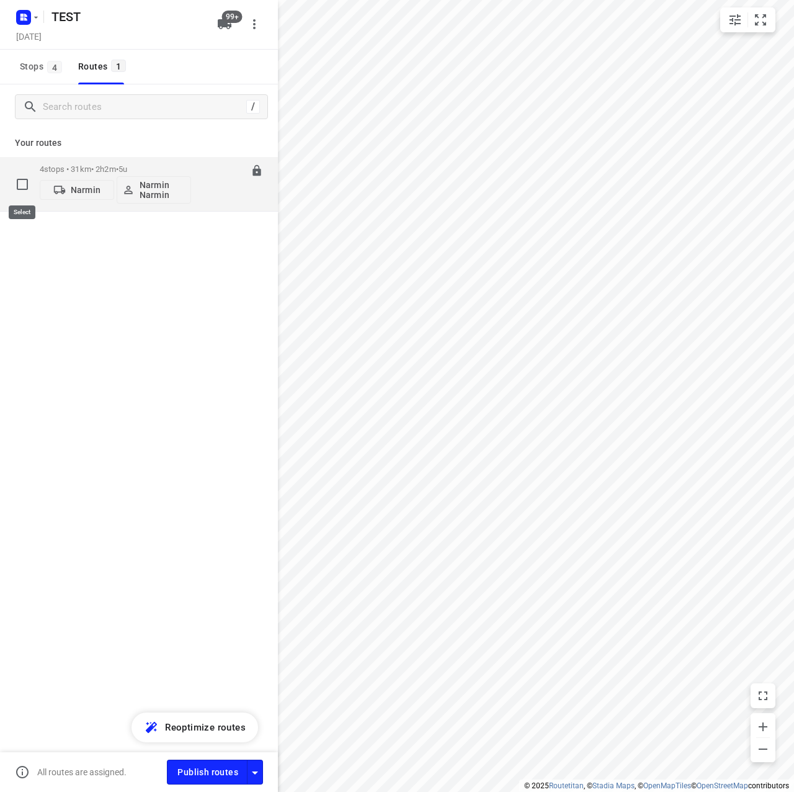
click at [23, 185] on input "checkbox" at bounding box center [22, 184] width 25 height 25
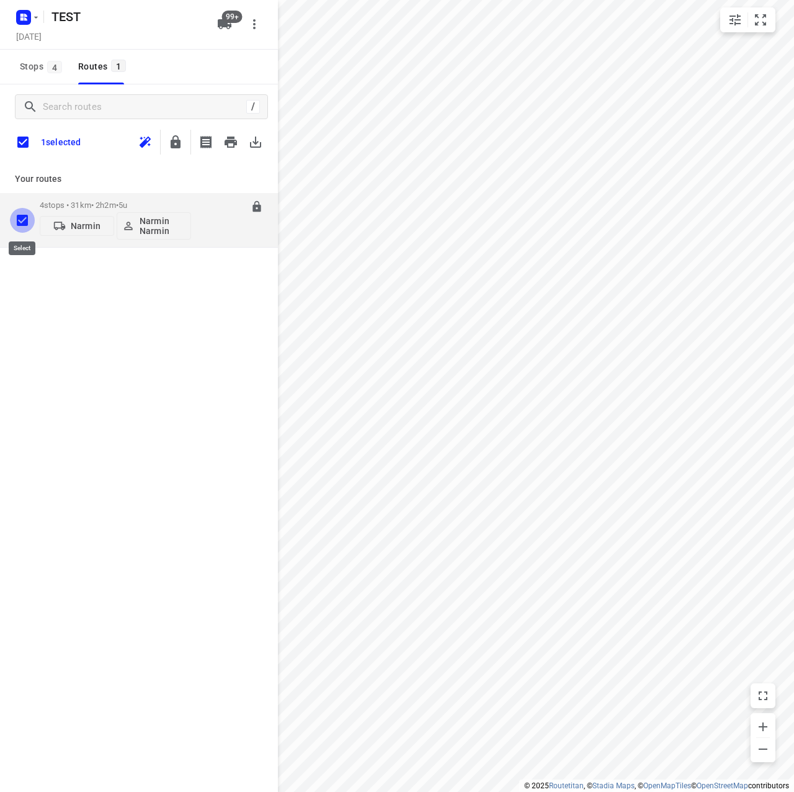
click at [24, 221] on input "checkbox" at bounding box center [22, 220] width 25 height 25
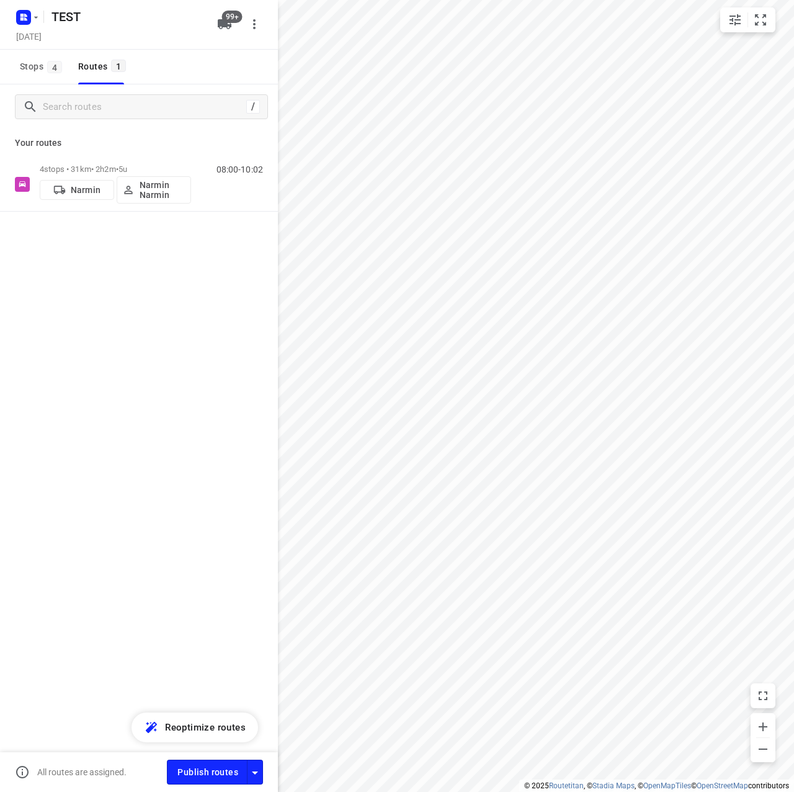
click at [133, 313] on div "/ Your routes 4 stops • 31km • 2h2m • 5u Narmin Narmin Narmin 08:00-10:02" at bounding box center [139, 455] width 278 height 742
click at [220, 252] on div "4 stops • 31km • 2h2m • 5u Narmin Narmin Narmin 08:00-10:02" at bounding box center [139, 227] width 278 height 141
click at [140, 360] on div "/ Your routes 4 stops • 31km • 2h2m • 5u Narmin Narmin Narmin 08:00-10:02" at bounding box center [139, 455] width 278 height 742
click at [140, 321] on div "/ Your routes 4 stops • 31km • 2h2m • 5u Narmin Narmin Narmin 08:00-10:02" at bounding box center [139, 455] width 278 height 742
click at [81, 323] on div "/ Your routes 4 stops • 31km • 2h2m • 5u Narmin Narmin Narmin 08:00-10:02" at bounding box center [139, 455] width 278 height 742
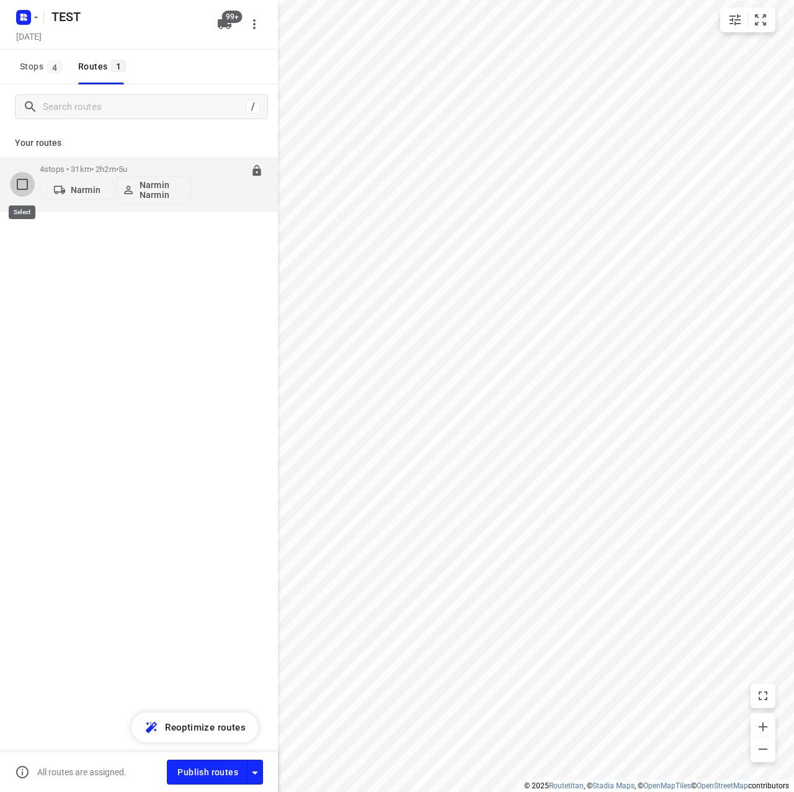
click at [22, 176] on input "checkbox" at bounding box center [22, 184] width 25 height 25
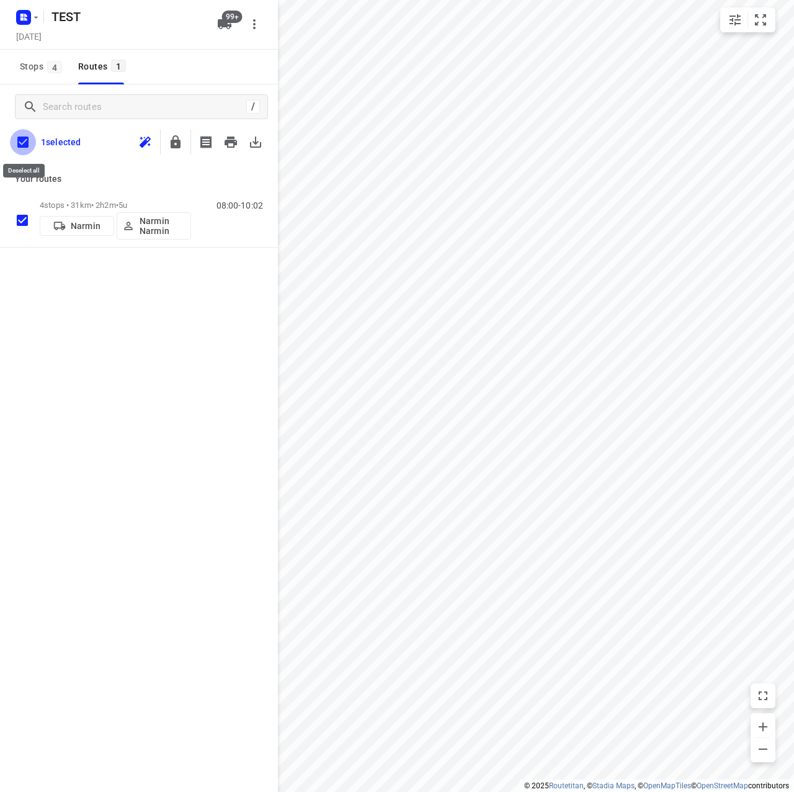
click at [20, 138] on input "checkbox" at bounding box center [23, 142] width 26 height 26
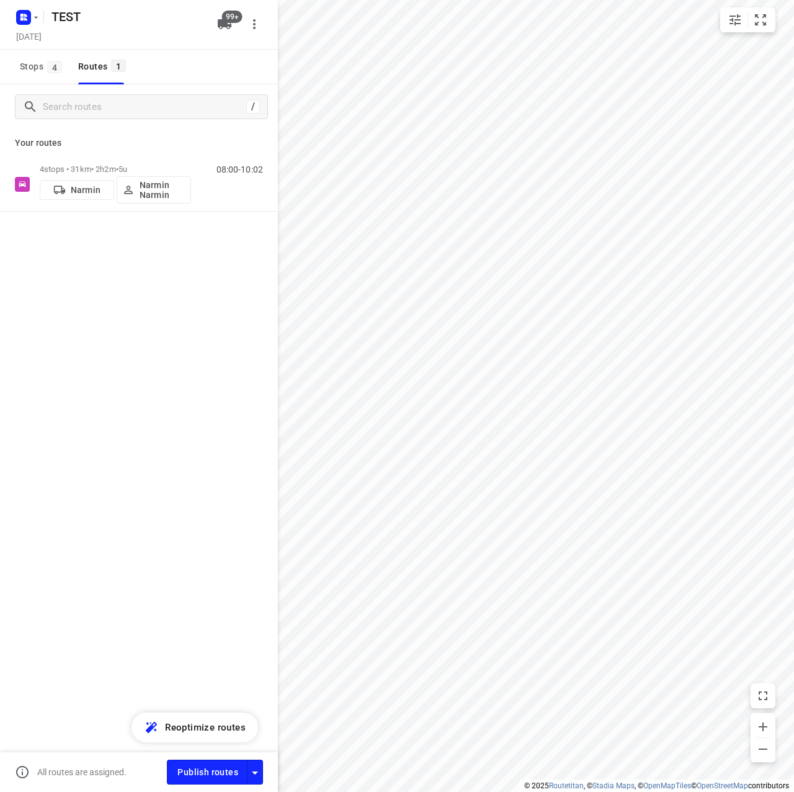
click at [95, 372] on div "/ Your routes 4 stops • 31km • 2h2m • 5u Narmin Narmin Narmin 08:00-10:02" at bounding box center [139, 455] width 278 height 742
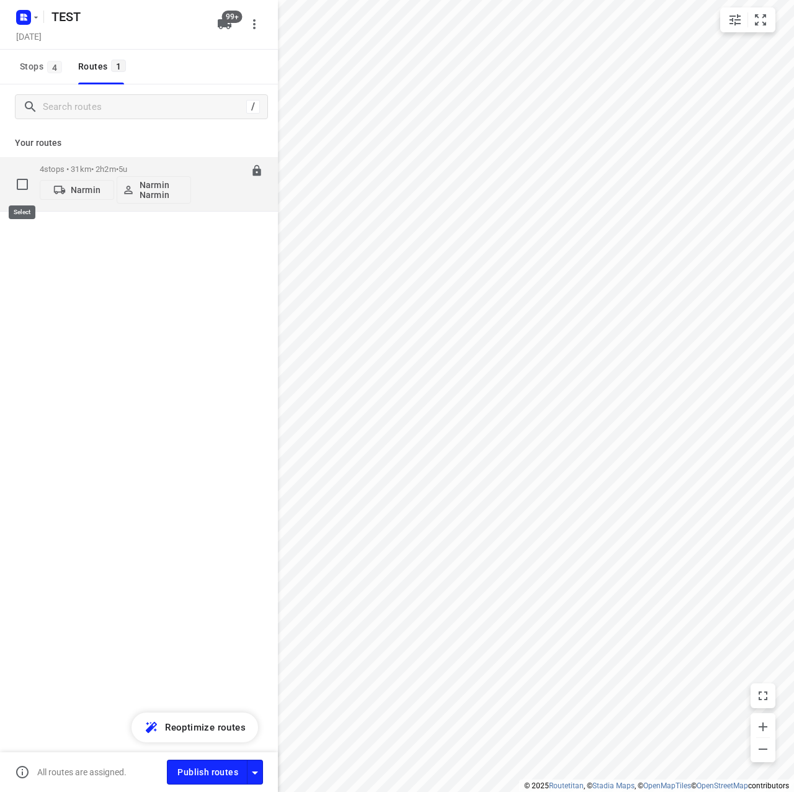
click at [24, 185] on input "checkbox" at bounding box center [22, 184] width 25 height 25
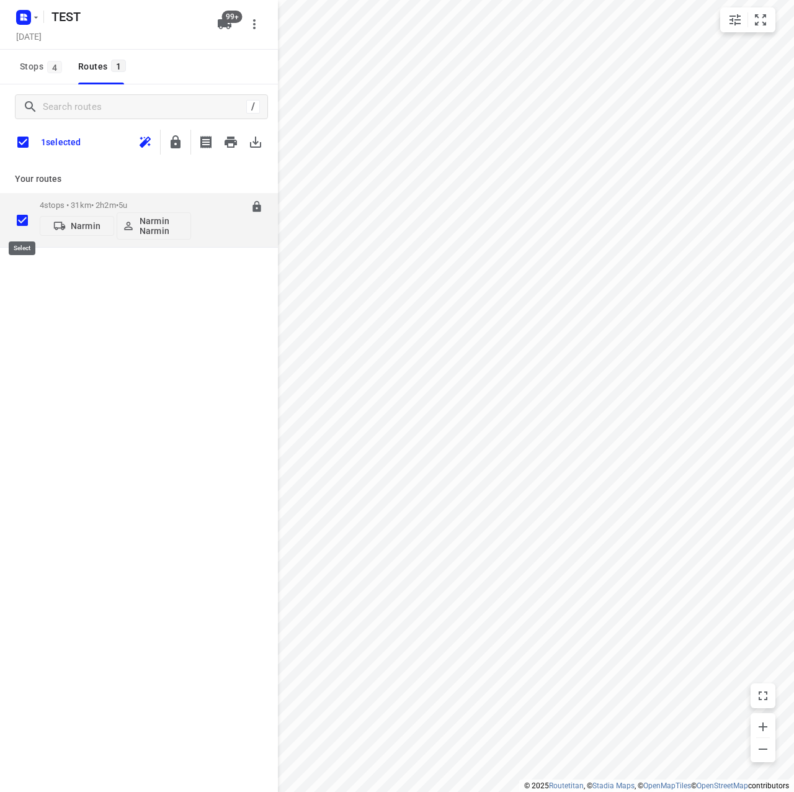
click at [17, 218] on input "checkbox" at bounding box center [22, 220] width 25 height 25
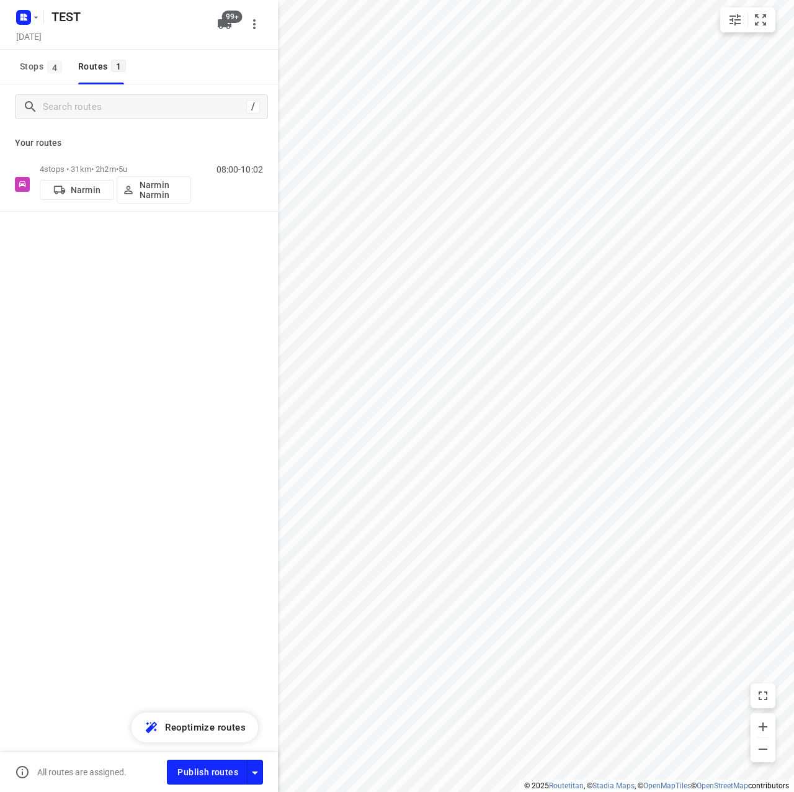
click at [71, 251] on div "4 stops • 31km • 2h2m • 5u Narmin Narmin Narmin 08:00-10:02" at bounding box center [139, 227] width 278 height 141
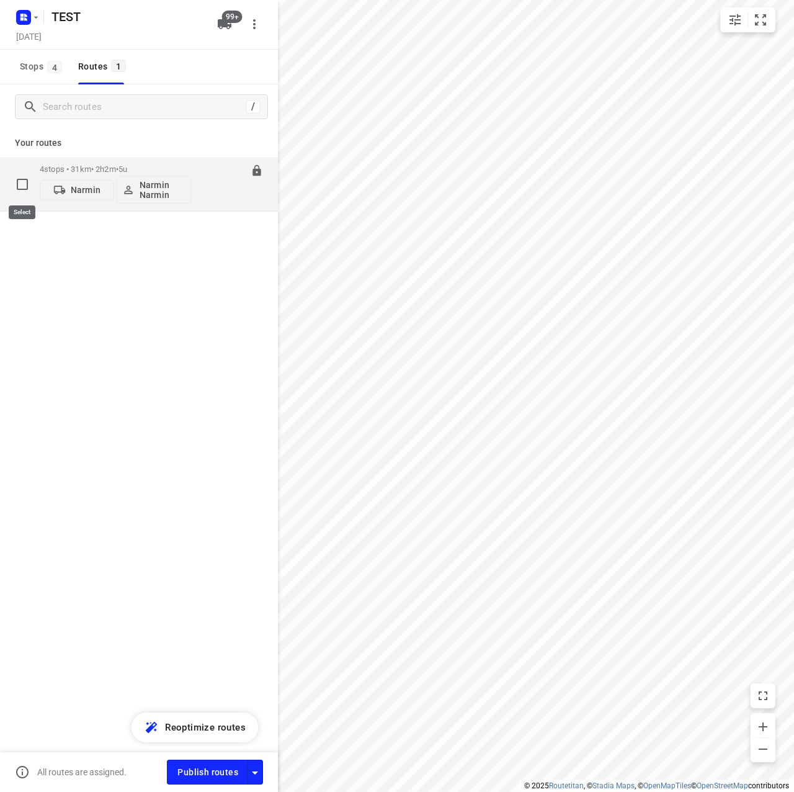
click at [23, 182] on input "checkbox" at bounding box center [22, 184] width 25 height 25
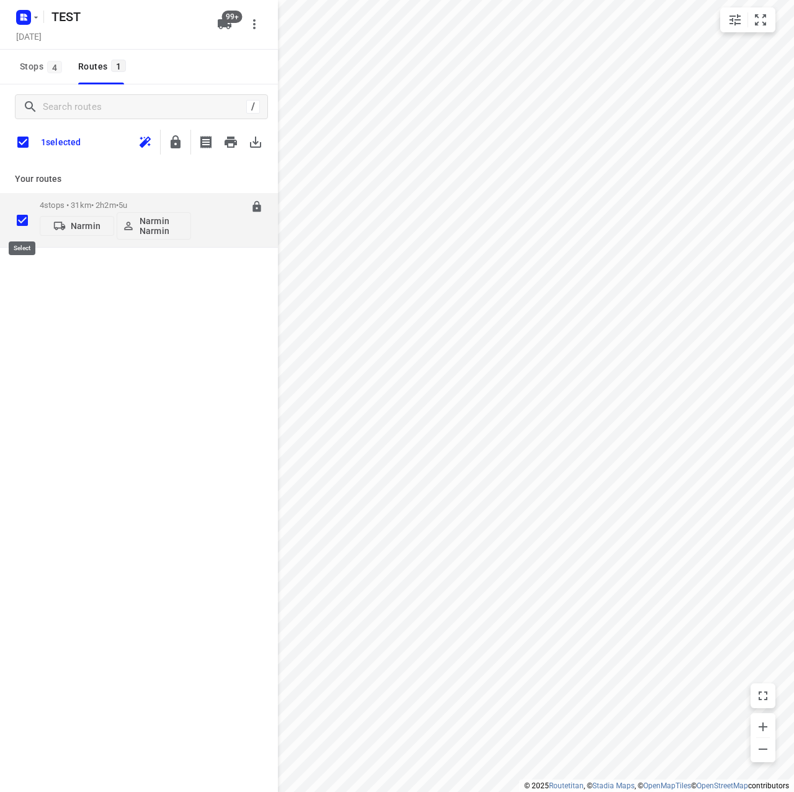
click at [26, 223] on input "checkbox" at bounding box center [22, 220] width 25 height 25
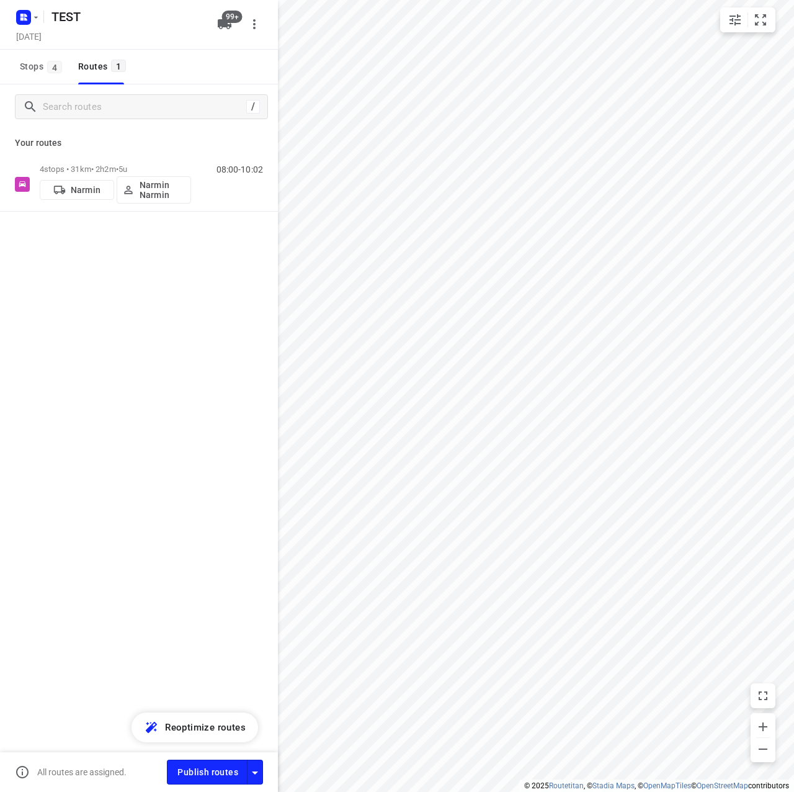
click at [155, 332] on div "/ Your routes 4 stops • 31km • 2h2m • 5u Narmin Narmin Narmin 08:00-10:02" at bounding box center [139, 455] width 278 height 742
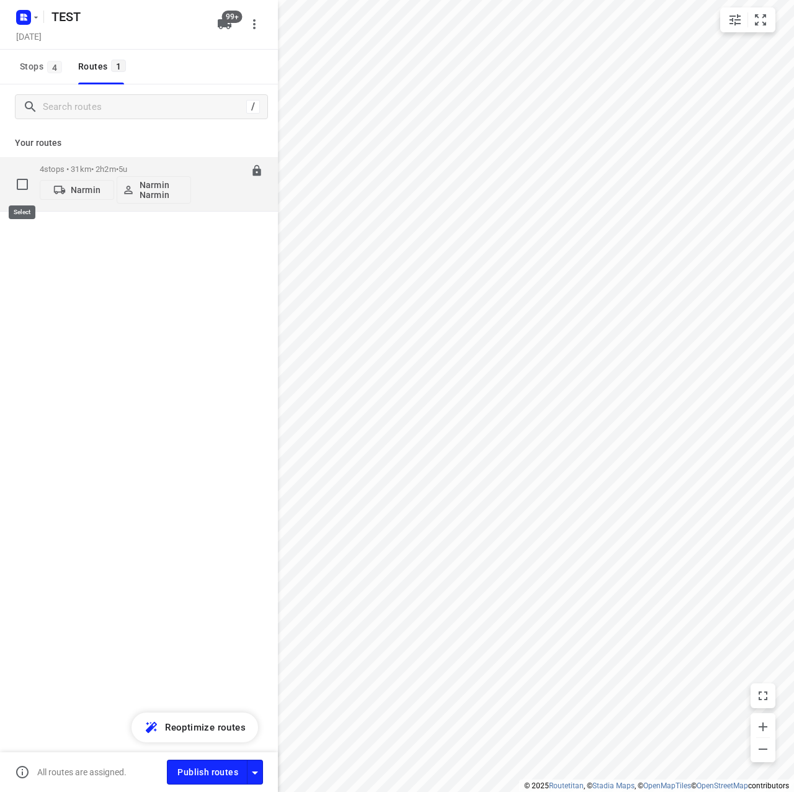
click at [27, 187] on input "checkbox" at bounding box center [22, 184] width 25 height 25
checkbox input "true"
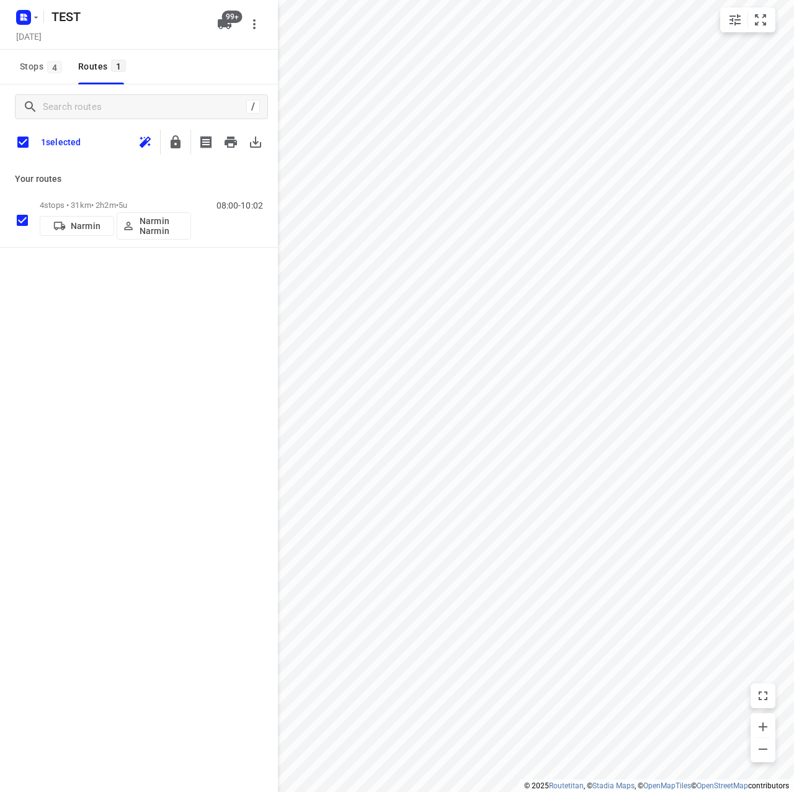
click at [137, 408] on div "/ 1 selected Your routes 4 stops • 31km • 2h2m • 5u Narmin Narmin Narmin 08:00-…" at bounding box center [139, 455] width 278 height 742
